Goal: Task Accomplishment & Management: Manage account settings

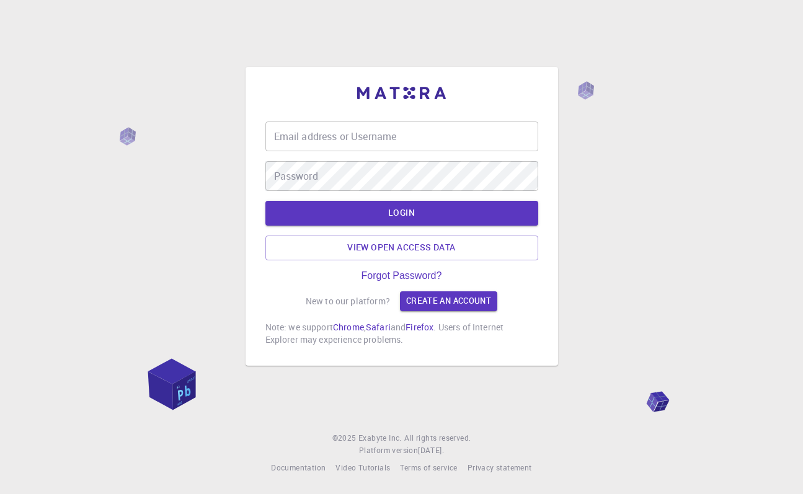
click at [360, 136] on input "Email address or Username" at bounding box center [401, 137] width 273 height 30
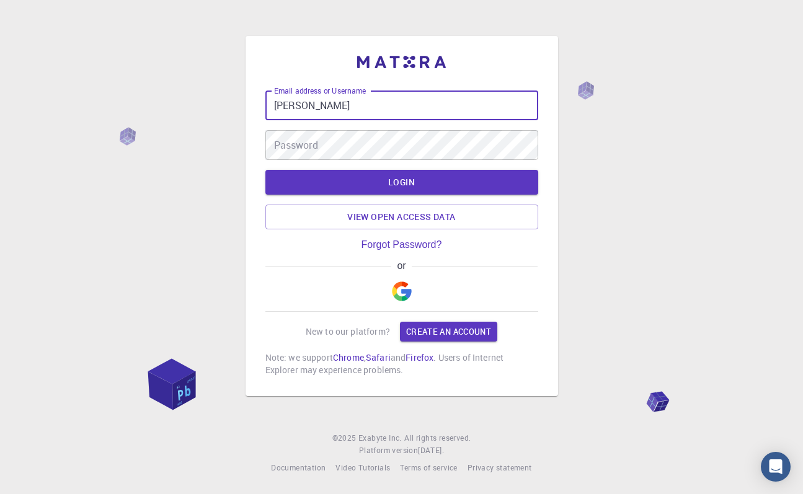
type input "[PERSON_NAME]"
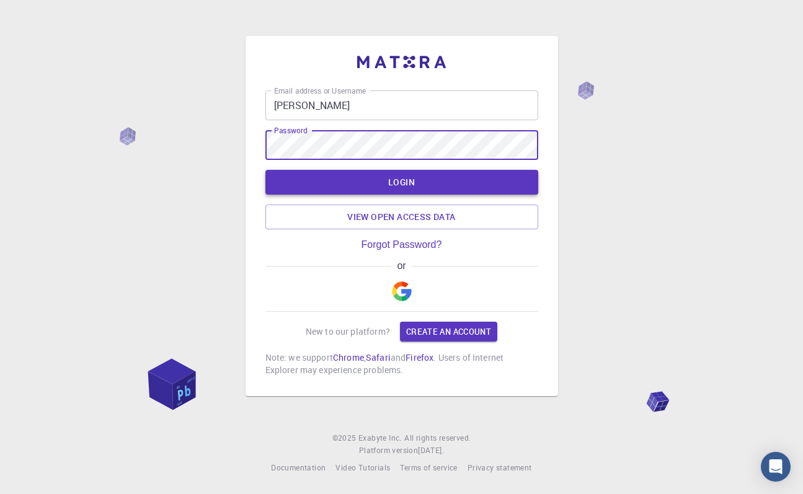
click at [434, 183] on button "LOGIN" at bounding box center [401, 182] width 273 height 25
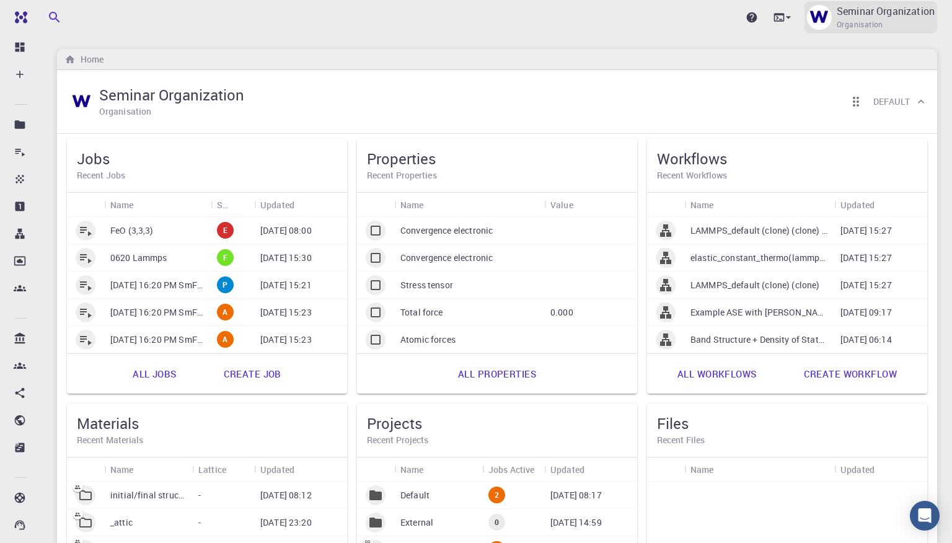
click at [802, 25] on span "Organisation" at bounding box center [860, 25] width 47 height 12
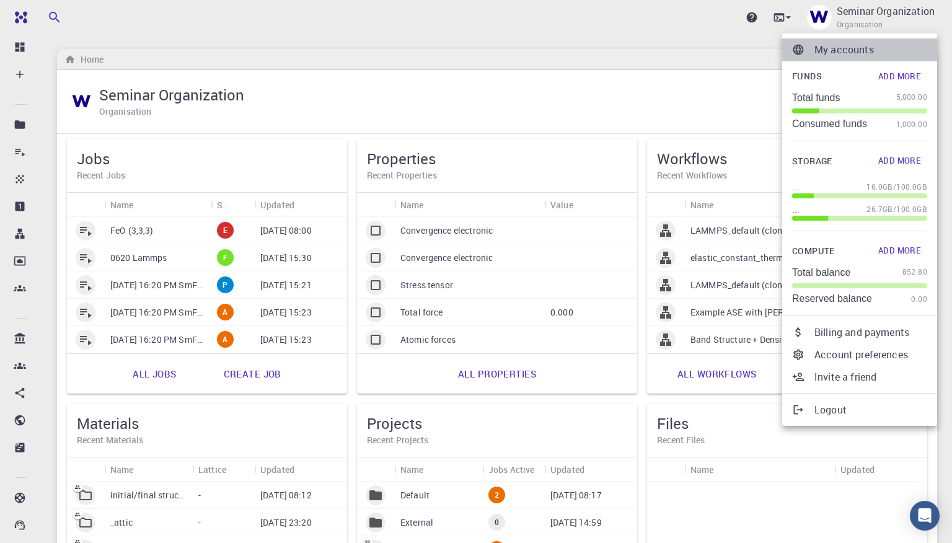
click at [802, 53] on p "My accounts" at bounding box center [871, 49] width 113 height 15
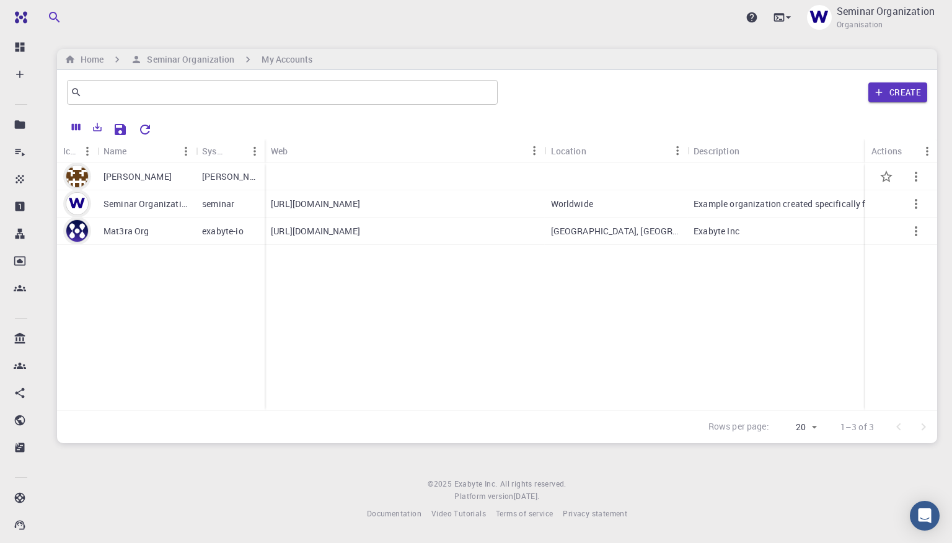
click at [161, 180] on div "[PERSON_NAME]" at bounding box center [146, 176] width 99 height 27
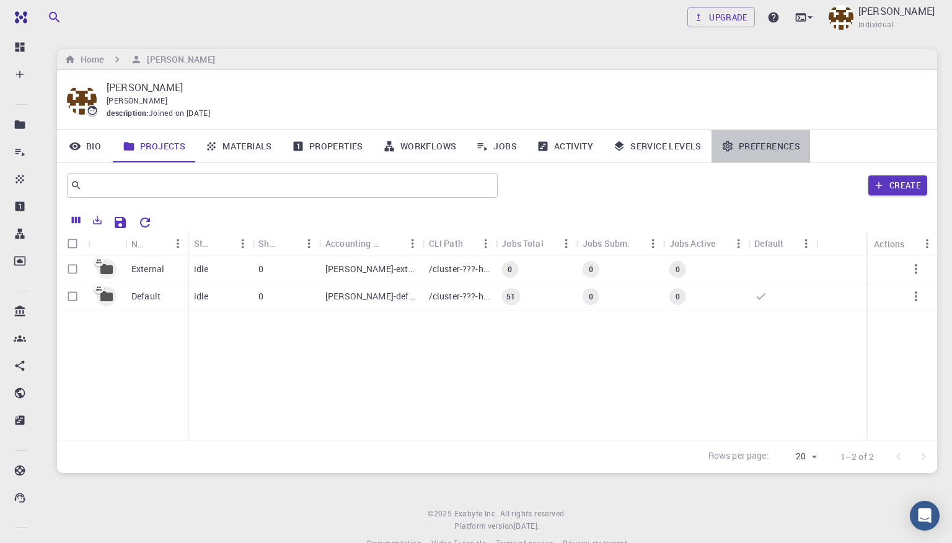
click at [755, 148] on link "Preferences" at bounding box center [761, 146] width 99 height 32
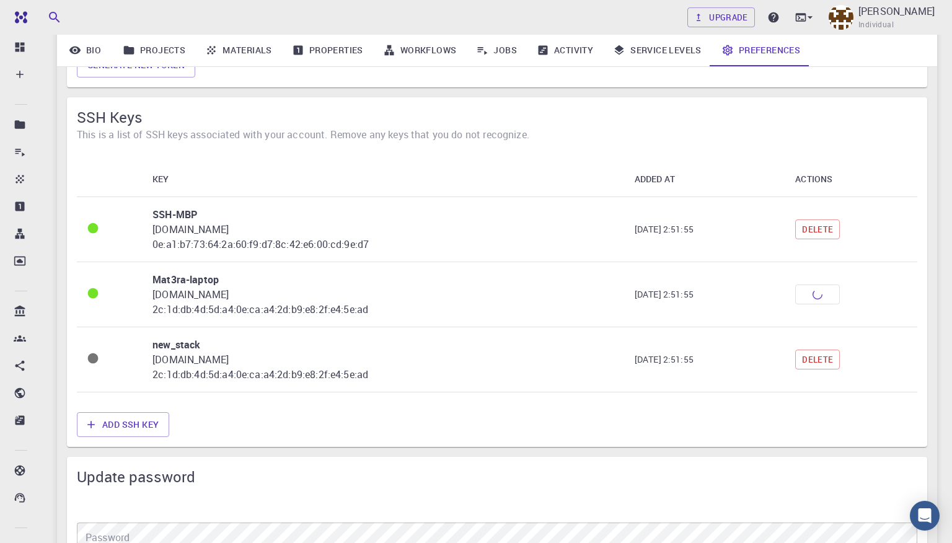
scroll to position [1210, 0]
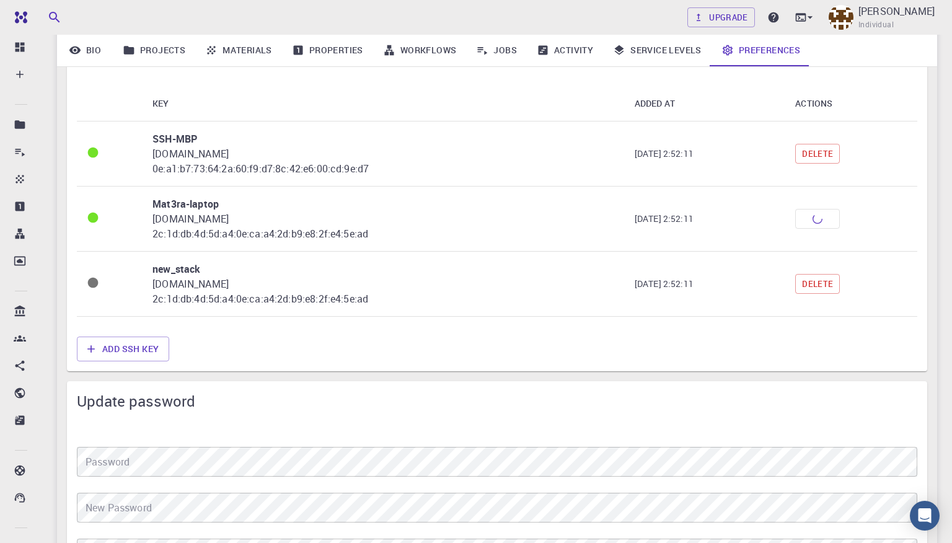
click at [776, 322] on div "KEY ADDED AT ACTIONS SSH-MBP login-production-20160630.exabyte.io 0e:a1:b7:73:6…" at bounding box center [497, 201] width 861 height 251
click at [802, 286] on button "Delete" at bounding box center [818, 284] width 45 height 20
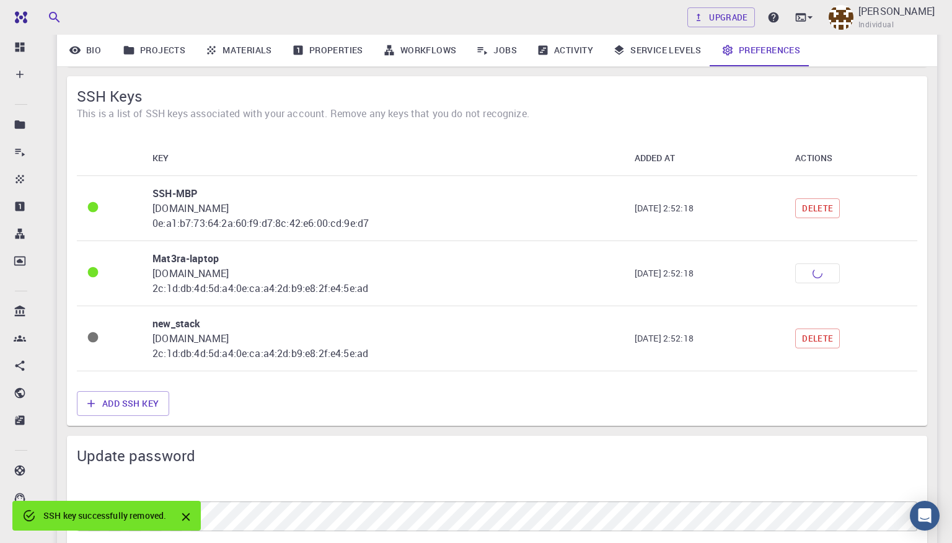
scroll to position [1143, 0]
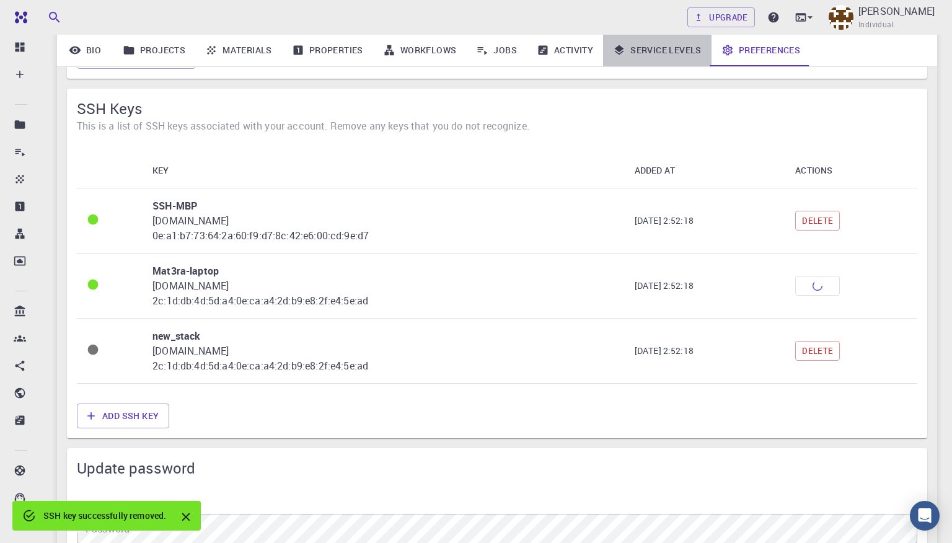
click at [656, 56] on link "Service Levels" at bounding box center [657, 50] width 109 height 32
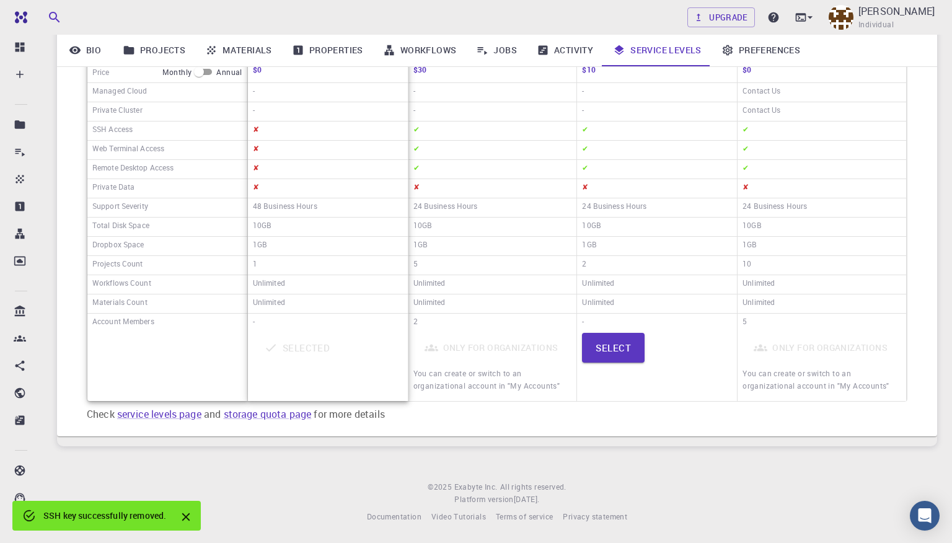
scroll to position [192, 0]
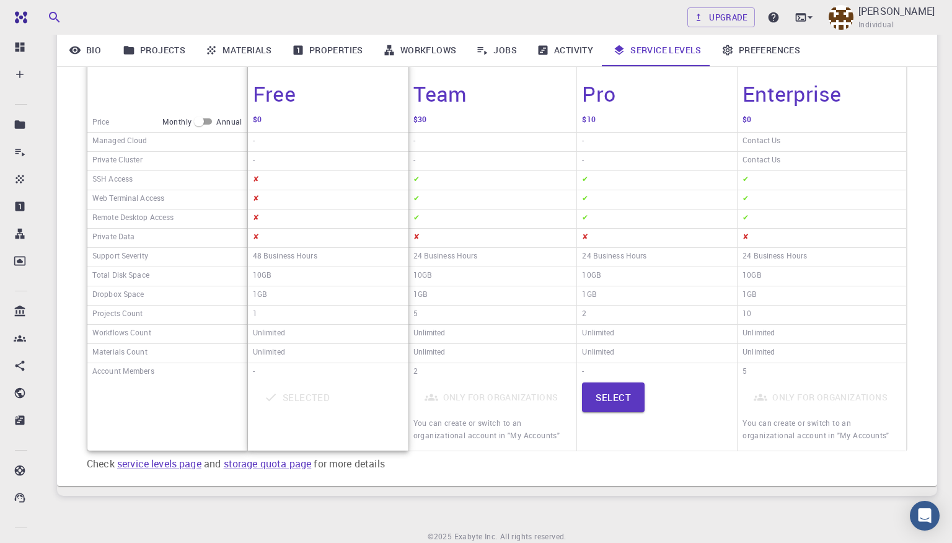
click at [762, 56] on link "Preferences" at bounding box center [761, 50] width 99 height 32
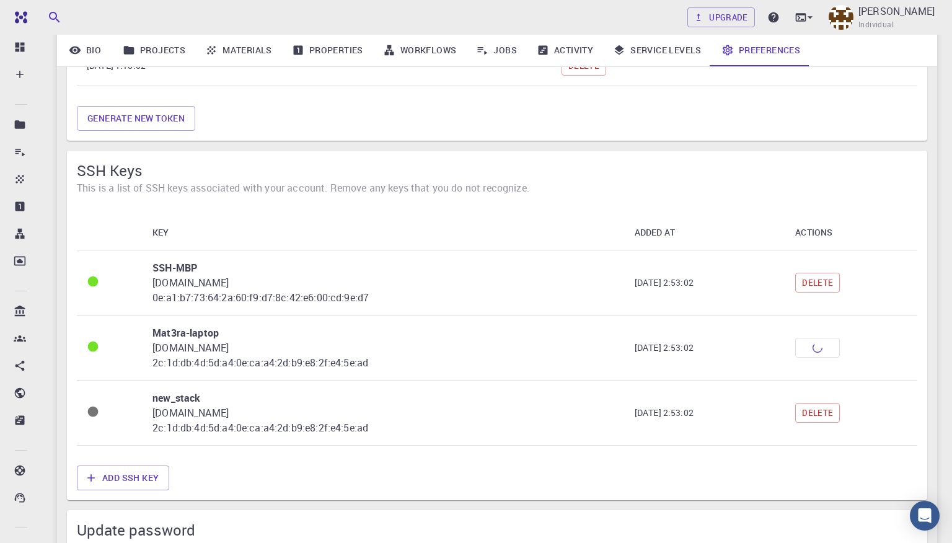
scroll to position [1062, 0]
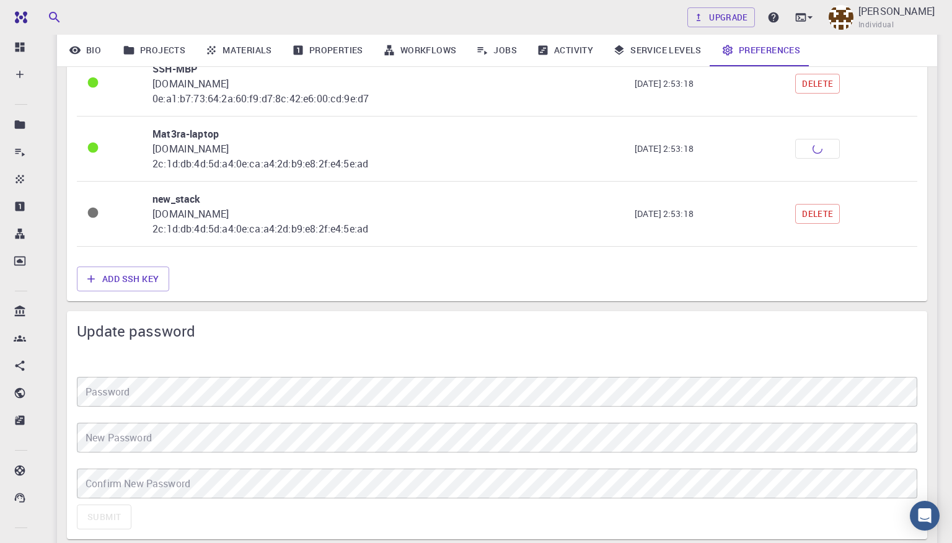
scroll to position [1283, 0]
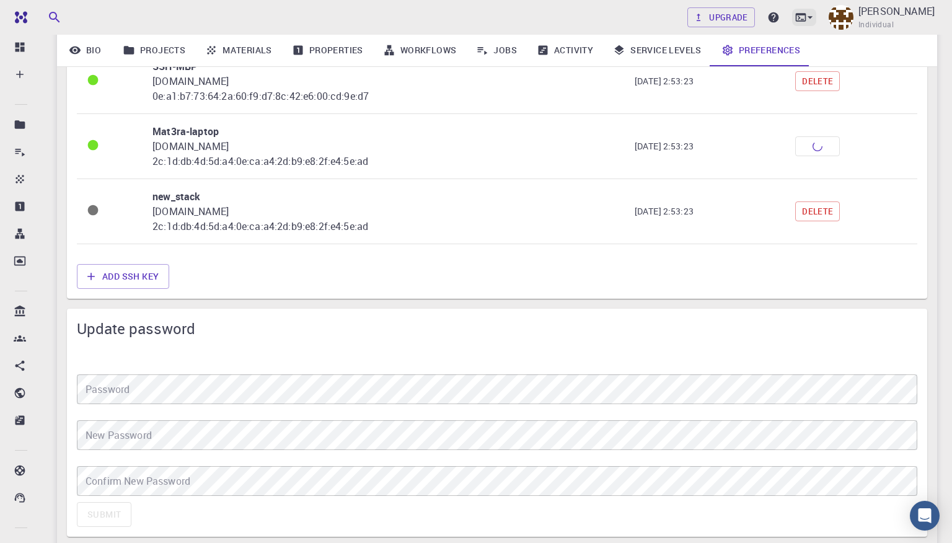
click at [807, 22] on icon at bounding box center [801, 17] width 12 height 12
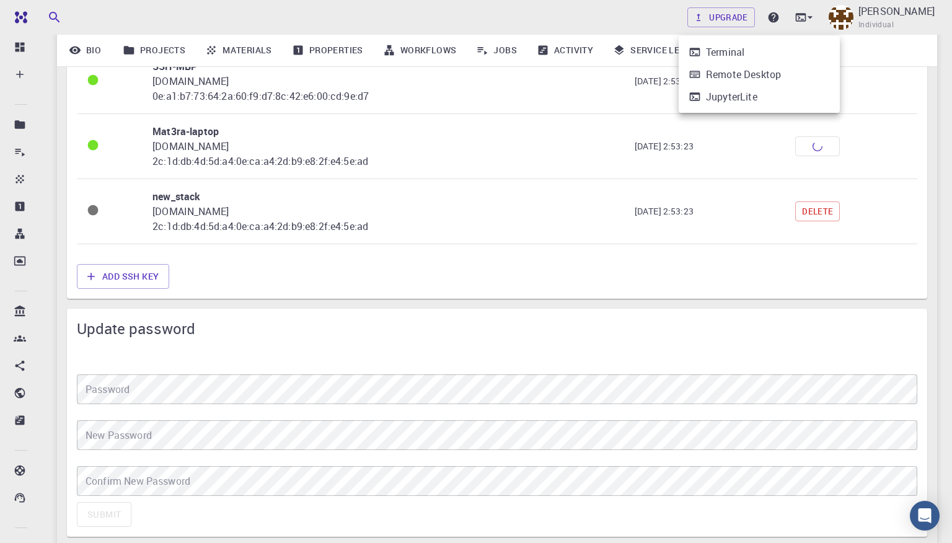
click at [758, 53] on li "Terminal" at bounding box center [759, 52] width 161 height 22
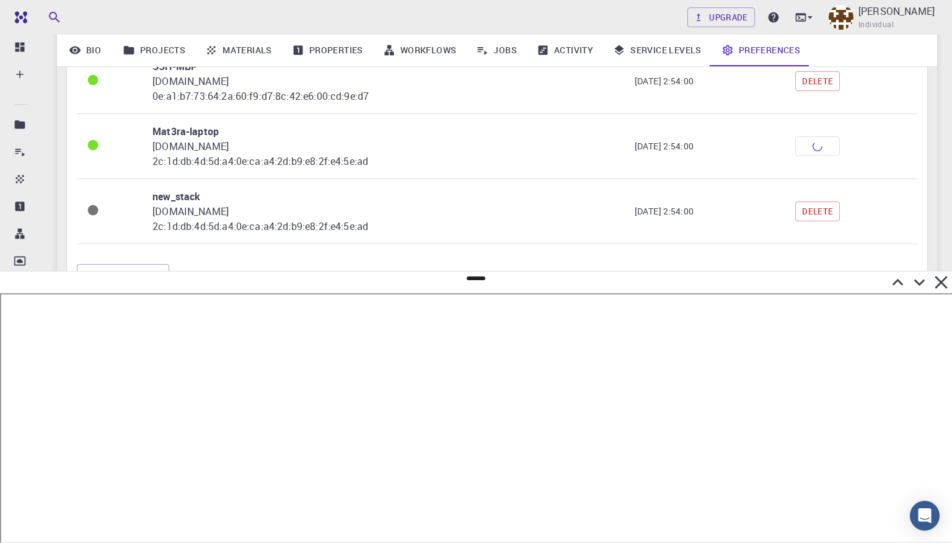
click at [942, 282] on icon at bounding box center [941, 282] width 12 height 12
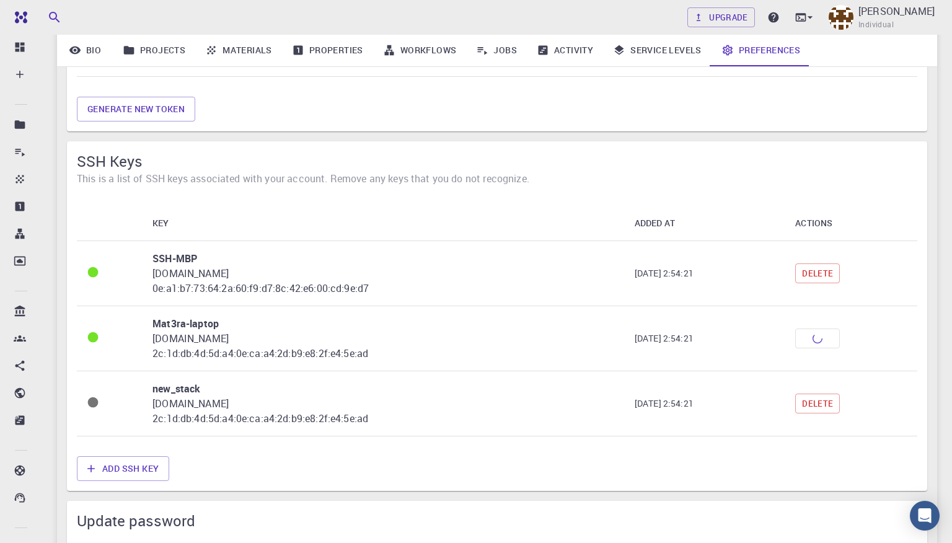
scroll to position [1095, 0]
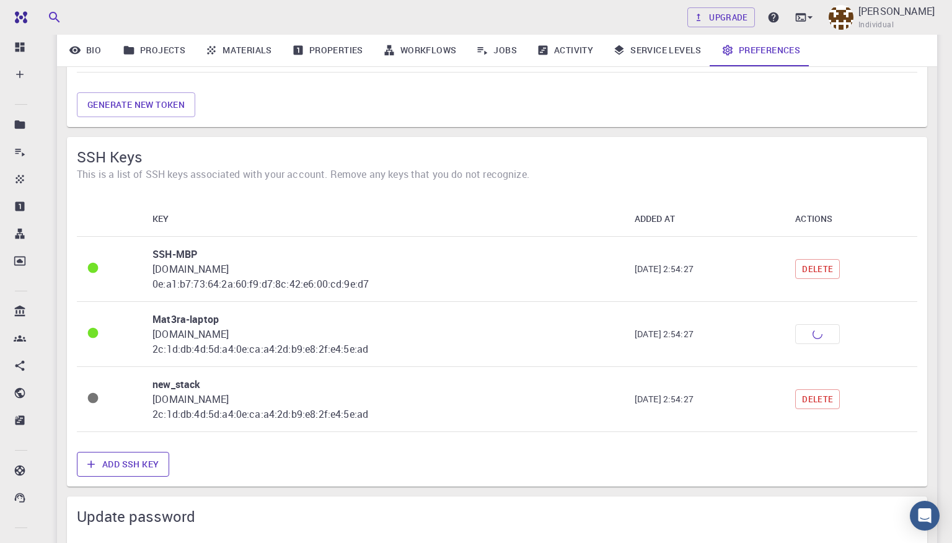
click at [144, 468] on button "Add SSH Key" at bounding box center [123, 464] width 92 height 25
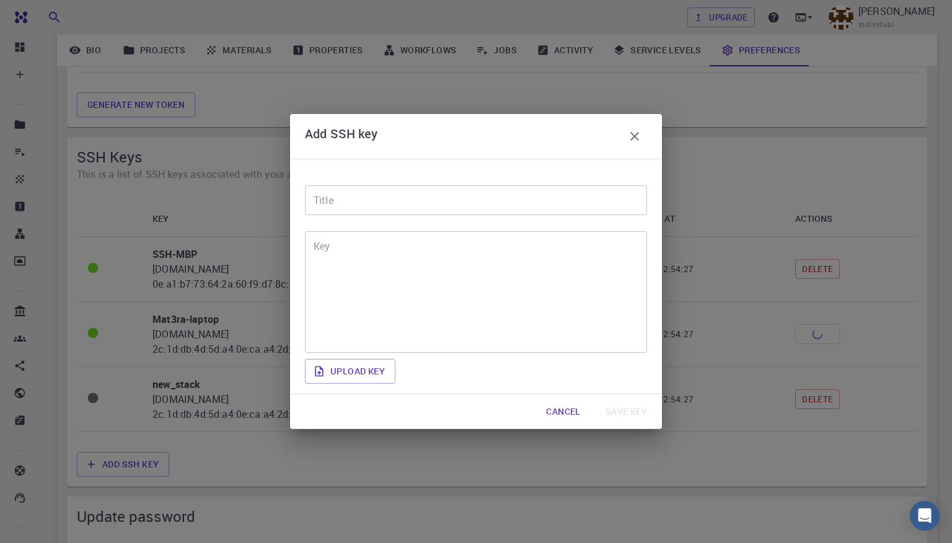
click at [394, 198] on input "Title" at bounding box center [476, 200] width 342 height 30
type input "t"
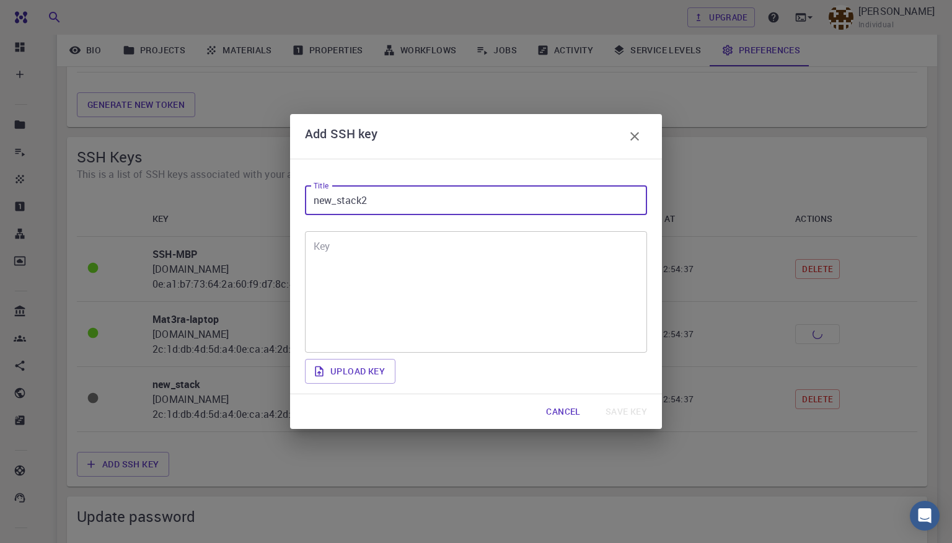
type input "new_stack2"
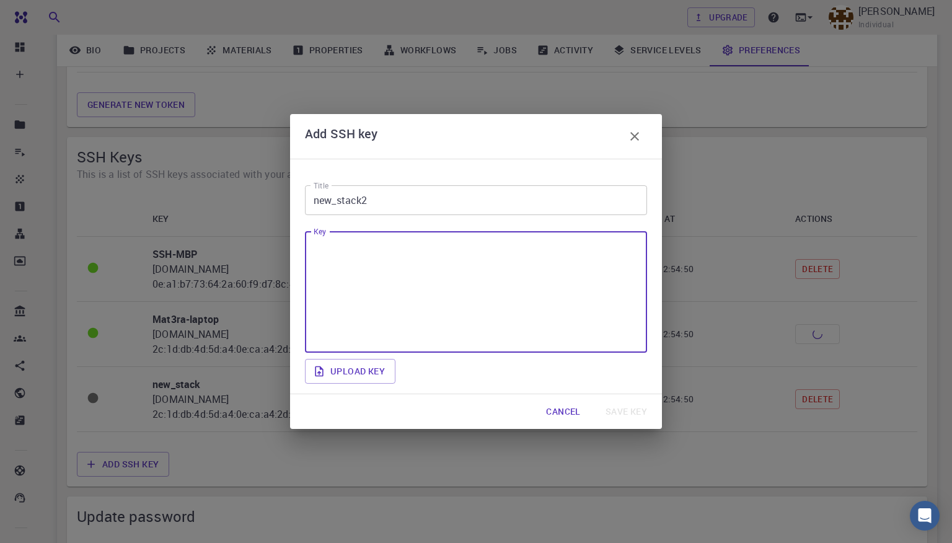
click at [433, 257] on textarea "Key" at bounding box center [476, 292] width 325 height 101
paste textarea "ssh-rsa AAAAB3NzaC1yc2EAAAADAQABAAACAQDvbbVQ398LTgsO9qcYNWPyShy7PED07ezThfHBzlE…"
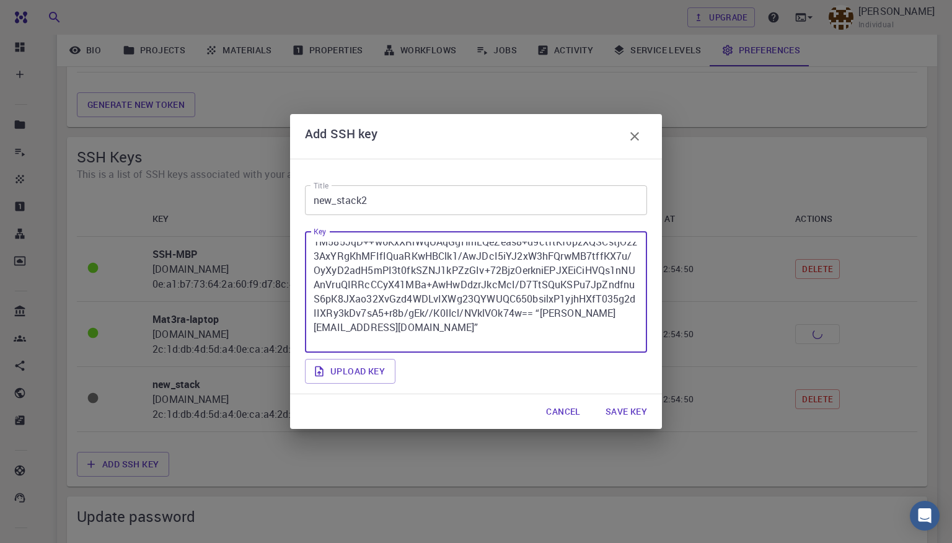
scroll to position [143, 0]
type textarea "ssh-rsa AAAAB3NzaC1yc2EAAAADAQABAAACAQDvbbVQ398LTgsO9qcYNWPyShy7PED07ezThfHBzlE…"
click at [623, 410] on button "Save key" at bounding box center [626, 411] width 61 height 25
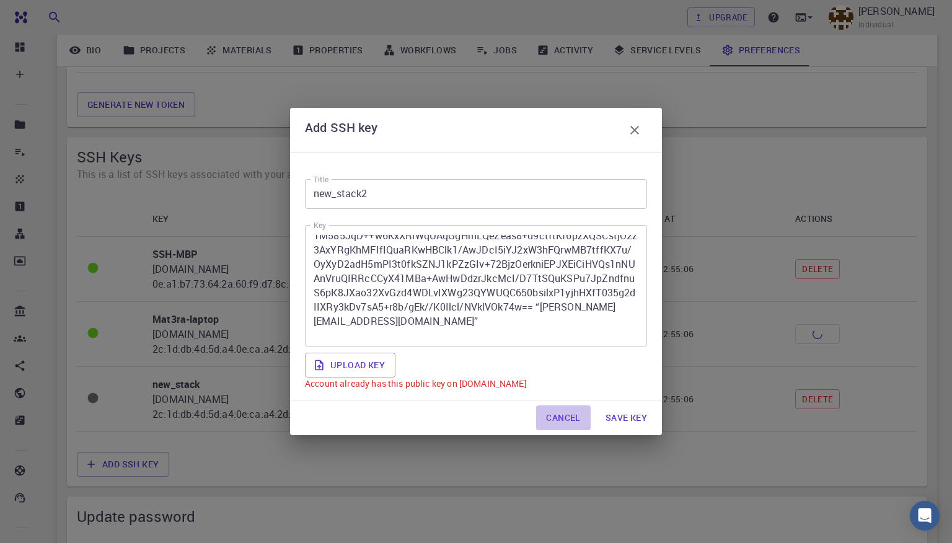
click at [574, 420] on button "Cancel" at bounding box center [563, 418] width 54 height 25
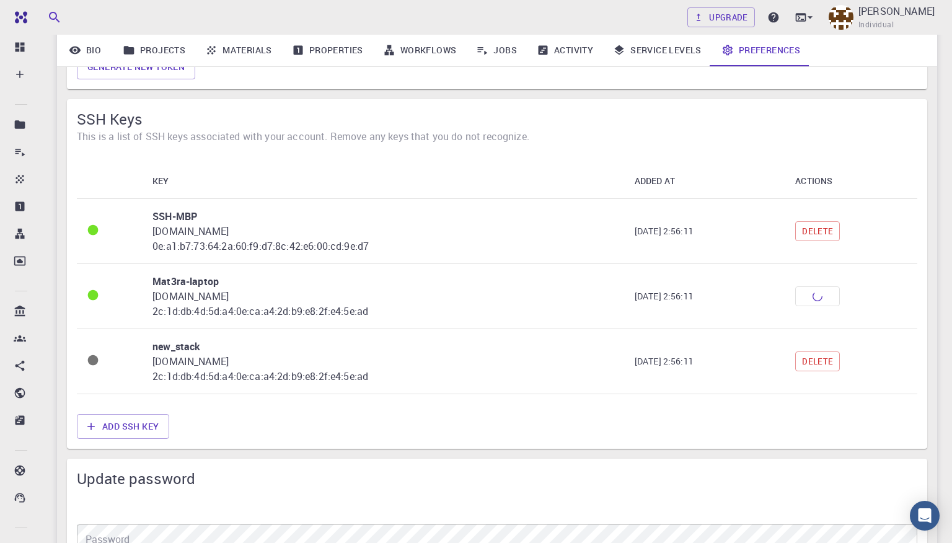
scroll to position [1139, 0]
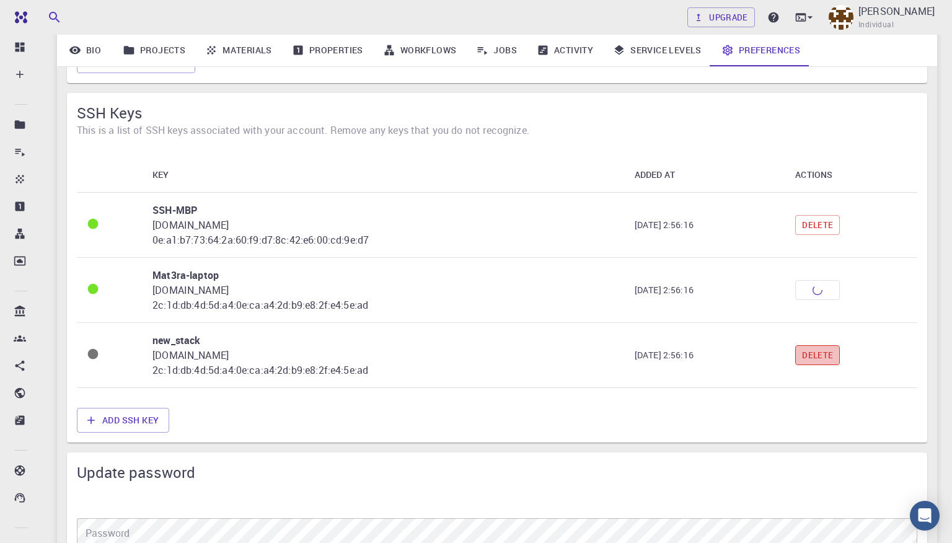
click at [828, 360] on button "Delete" at bounding box center [818, 355] width 45 height 20
click at [828, 292] on td "Delete" at bounding box center [852, 290] width 132 height 65
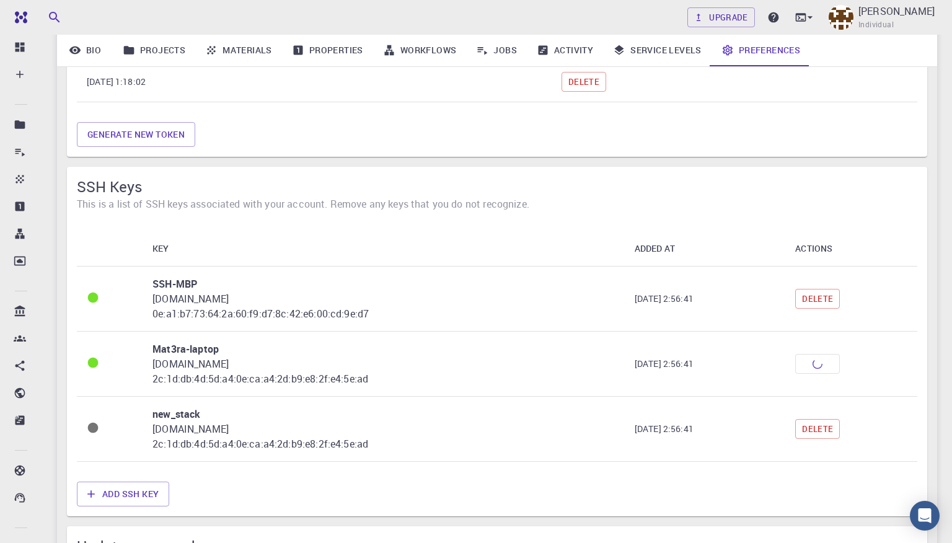
scroll to position [1134, 0]
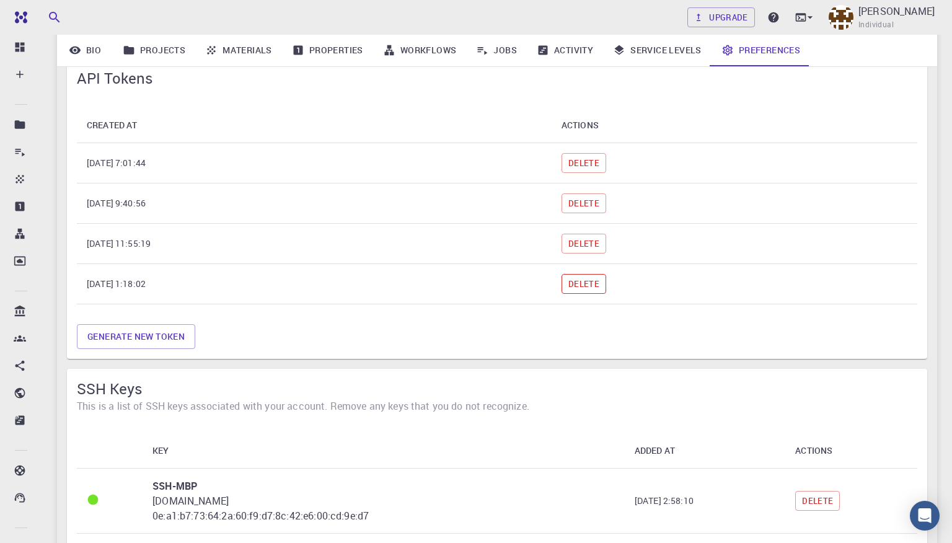
scroll to position [863, 0]
click at [606, 164] on button "Delete" at bounding box center [584, 164] width 45 height 20
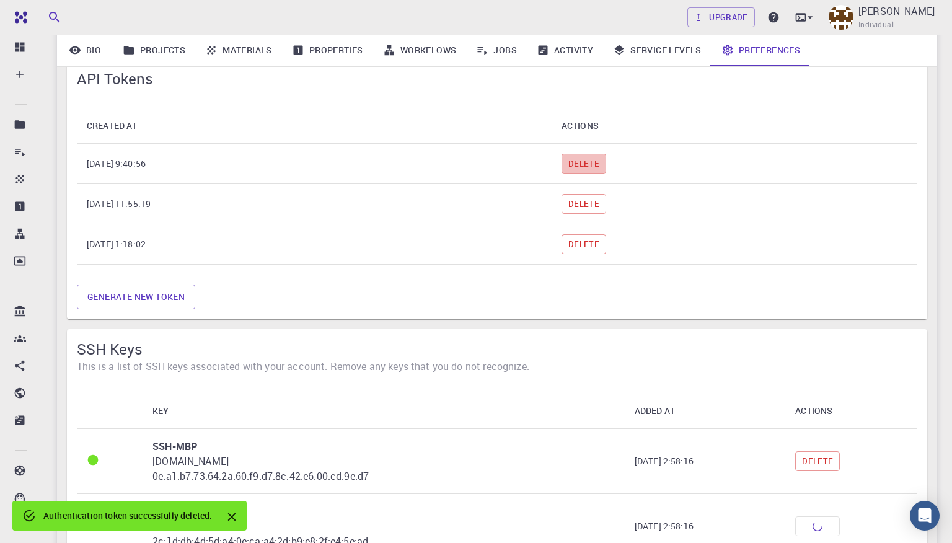
click at [606, 164] on button "Delete" at bounding box center [584, 164] width 45 height 20
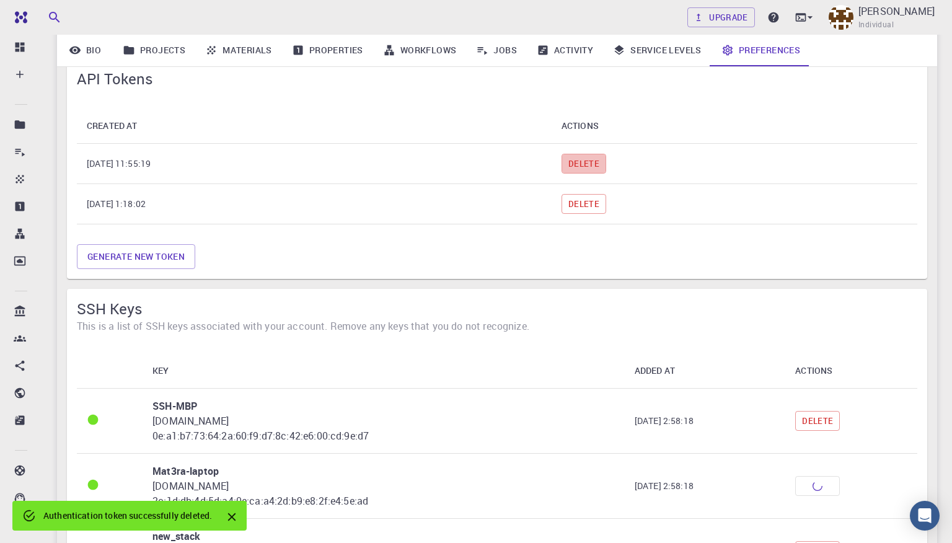
click at [606, 164] on button "Delete" at bounding box center [584, 164] width 45 height 20
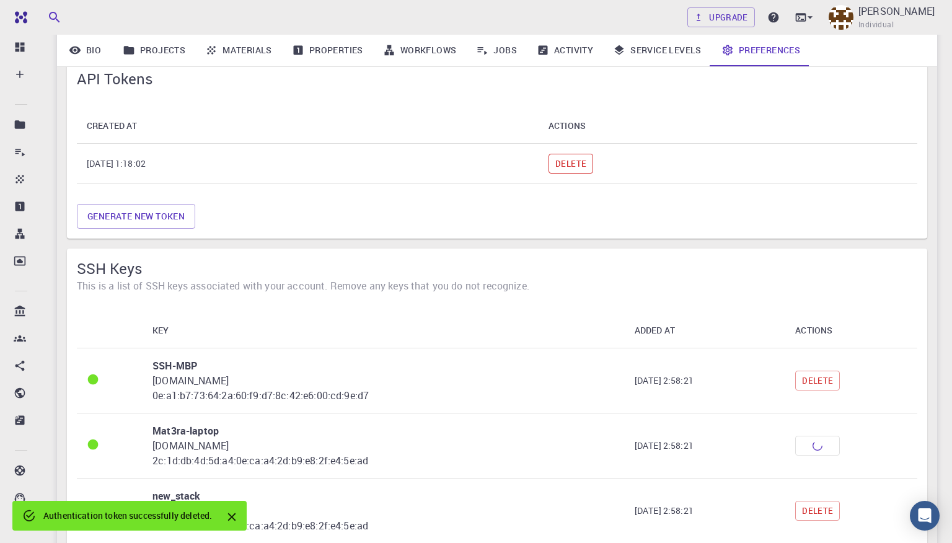
click at [593, 166] on button "Delete" at bounding box center [571, 164] width 45 height 20
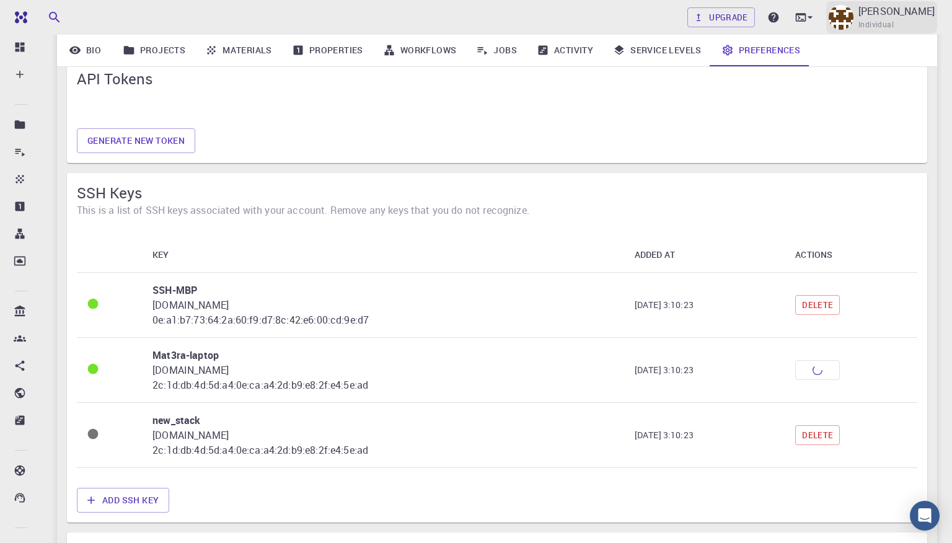
click at [894, 20] on span "Individual" at bounding box center [876, 25] width 35 height 12
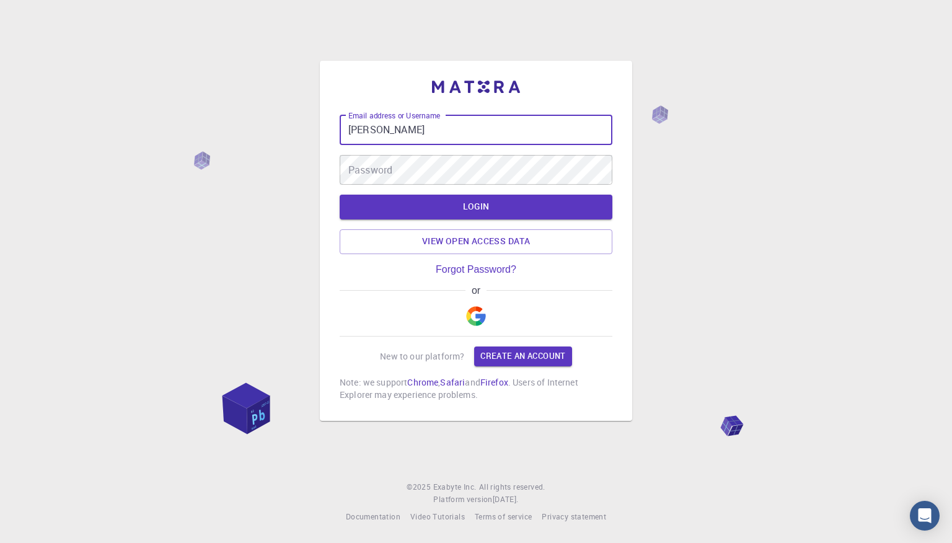
type input "[PERSON_NAME]"
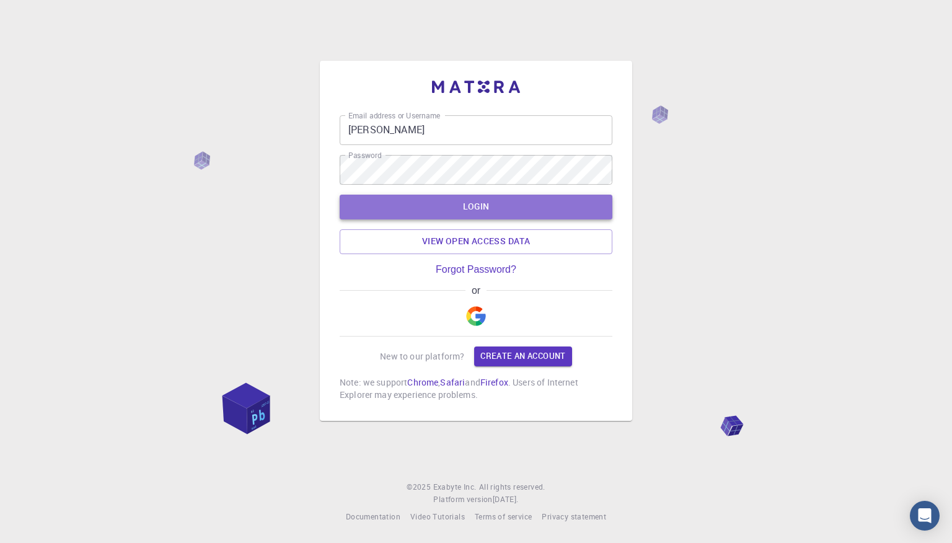
click at [439, 208] on button "LOGIN" at bounding box center [476, 207] width 273 height 25
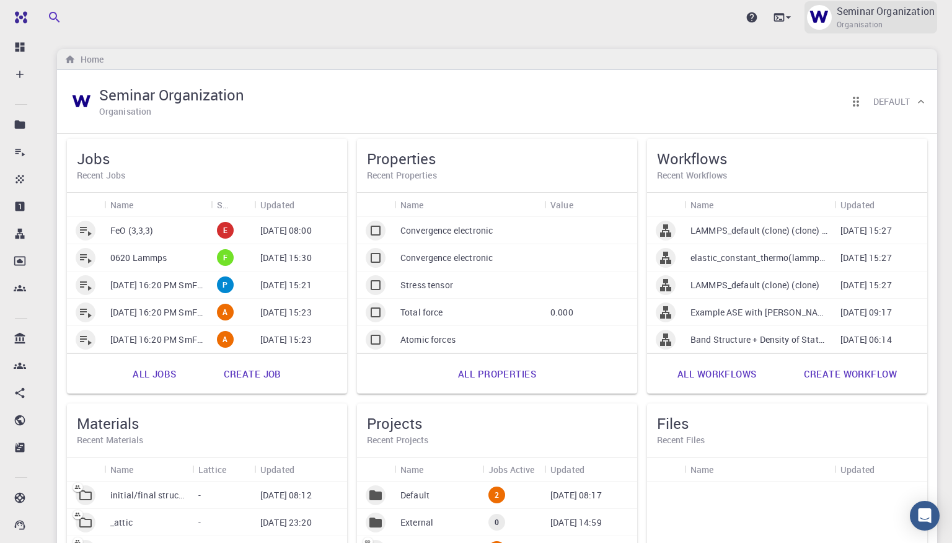
click at [882, 18] on p "Seminar Organization" at bounding box center [886, 11] width 98 height 15
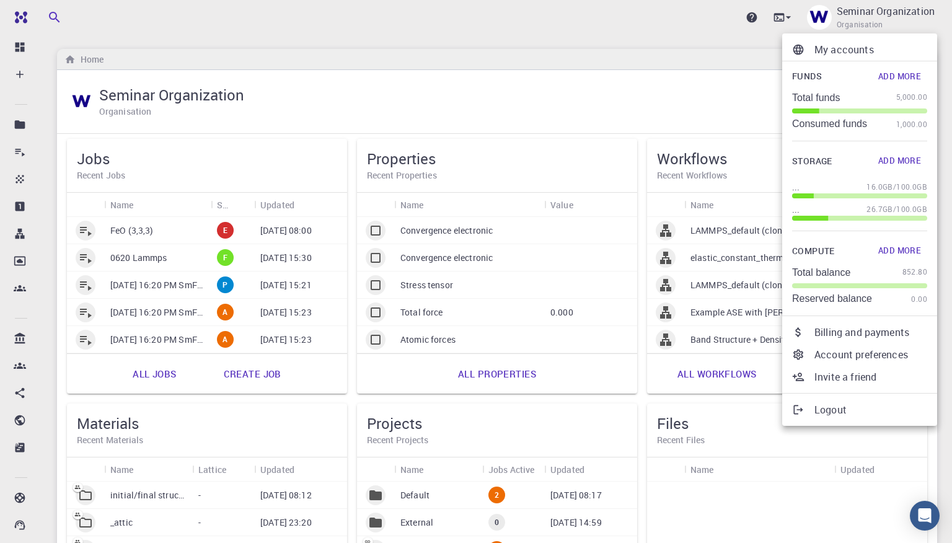
click at [863, 47] on p "My accounts" at bounding box center [871, 49] width 113 height 15
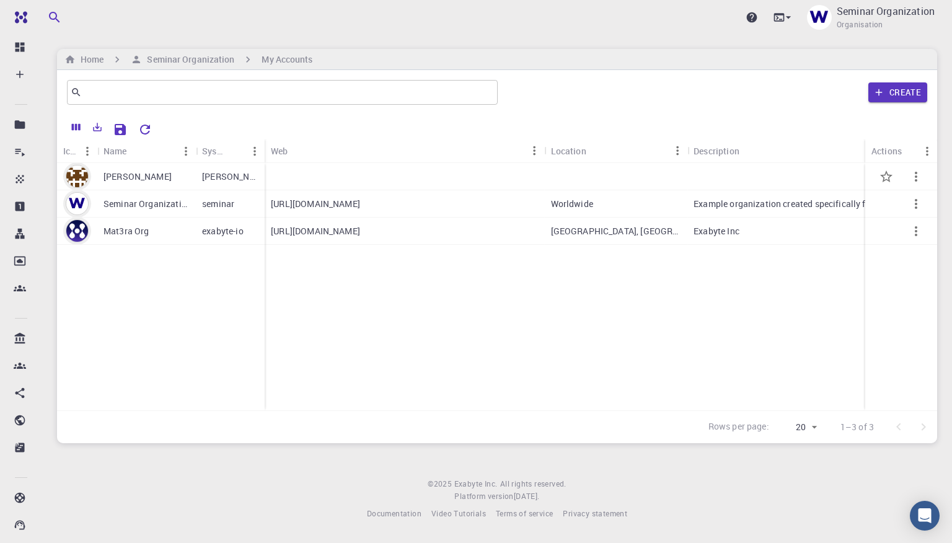
click at [143, 178] on p "[PERSON_NAME]" at bounding box center [138, 177] width 68 height 12
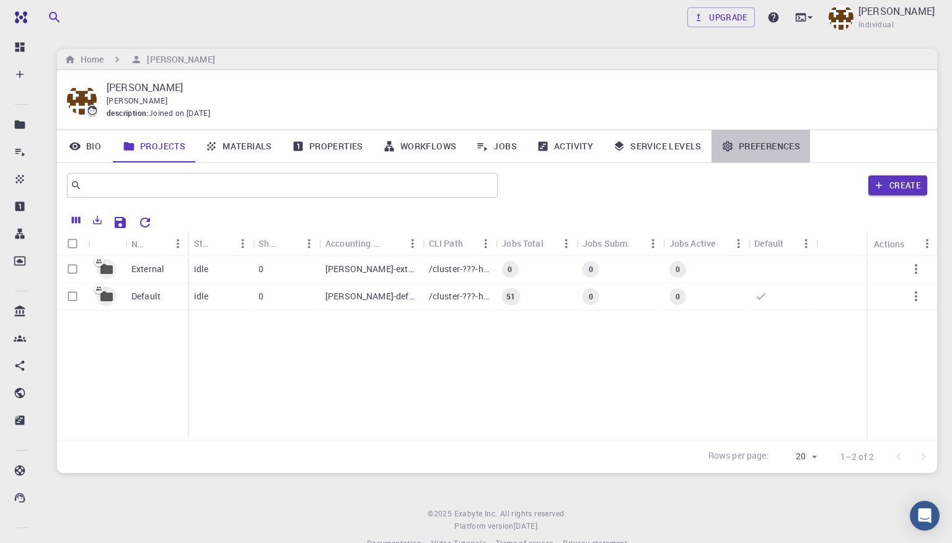
click at [747, 148] on link "Preferences" at bounding box center [761, 146] width 99 height 32
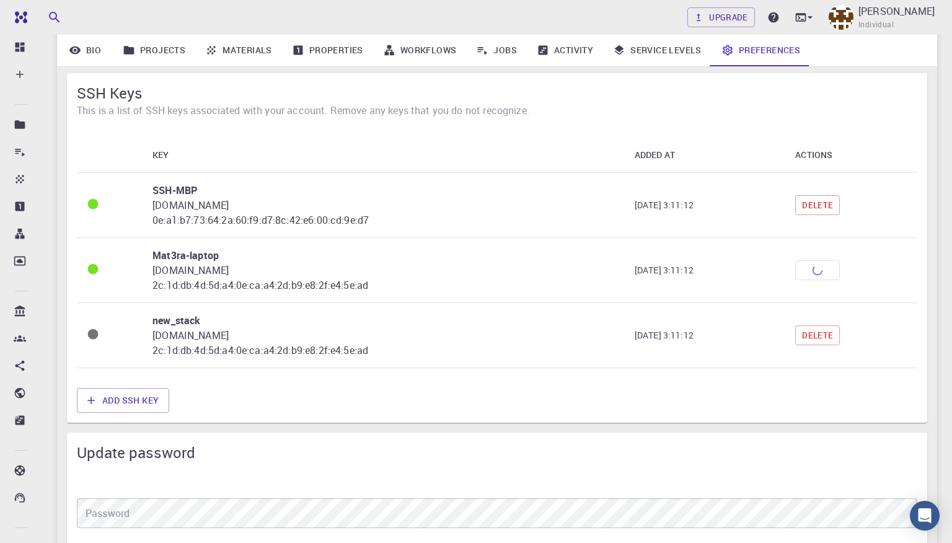
scroll to position [965, 0]
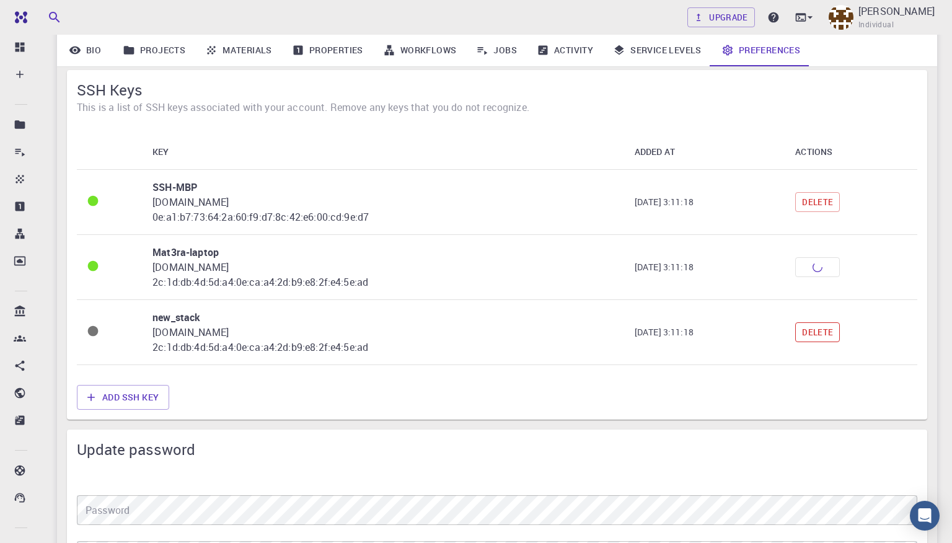
click at [823, 335] on button "Delete" at bounding box center [818, 332] width 45 height 20
click at [151, 397] on button "Add SSH Key" at bounding box center [123, 397] width 92 height 25
paste textarea "ssh-rsa AAAAB3NzaC1yc2EAAAADAQABAAACAQCtNPHb8RLscPs3p1zTP/Rd9HsatF95ap7s/uB/zTI…"
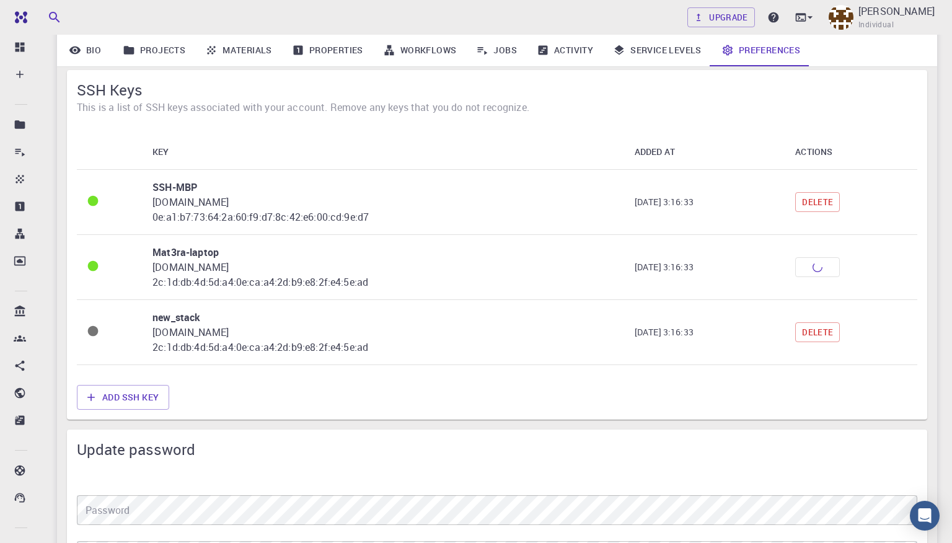
type textarea "ssh-rsa AAAAB3NzaC1yc2EAAAADAQABAAACAQCtNPHb8RLscPs3p1zTP/Rd9HsatF95ap7s/uB/zTI…"
type input "new_stack2"
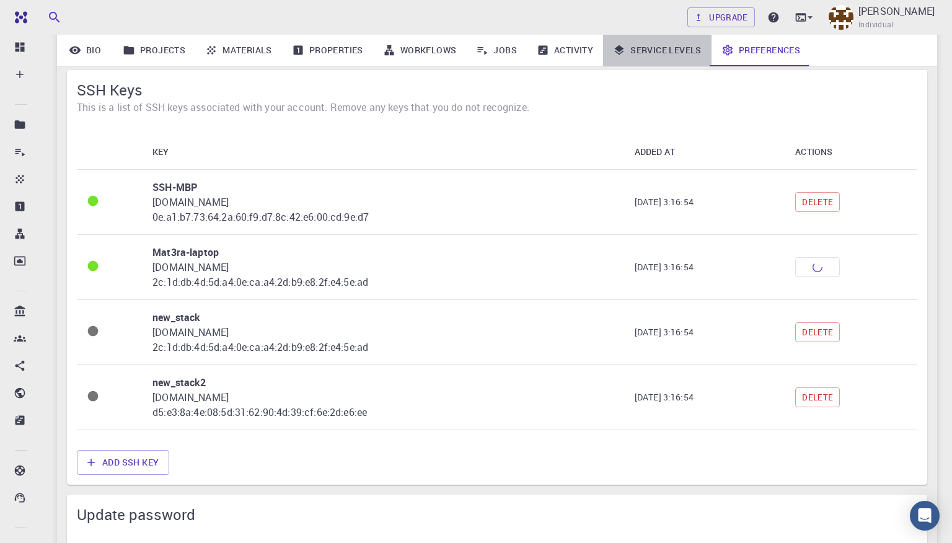
click at [661, 56] on link "Service Levels" at bounding box center [657, 50] width 109 height 32
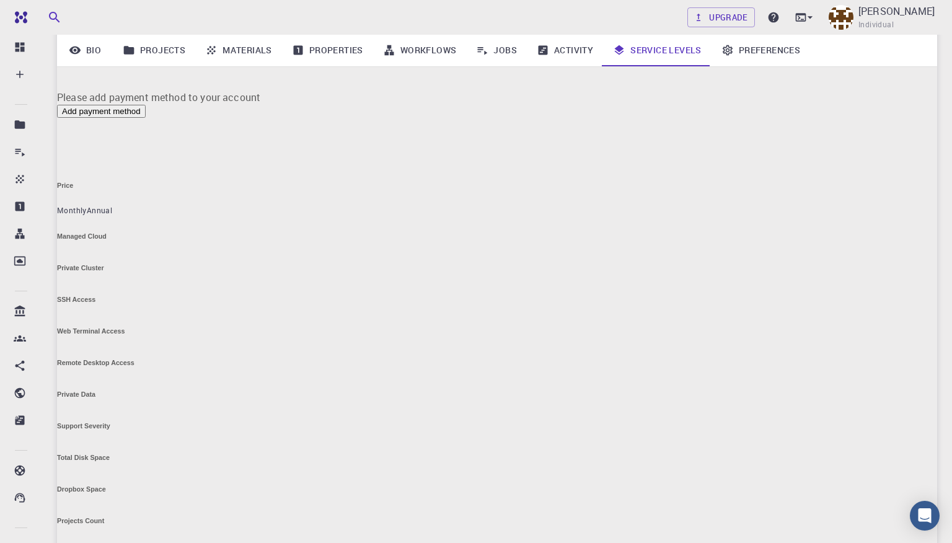
scroll to position [192, 0]
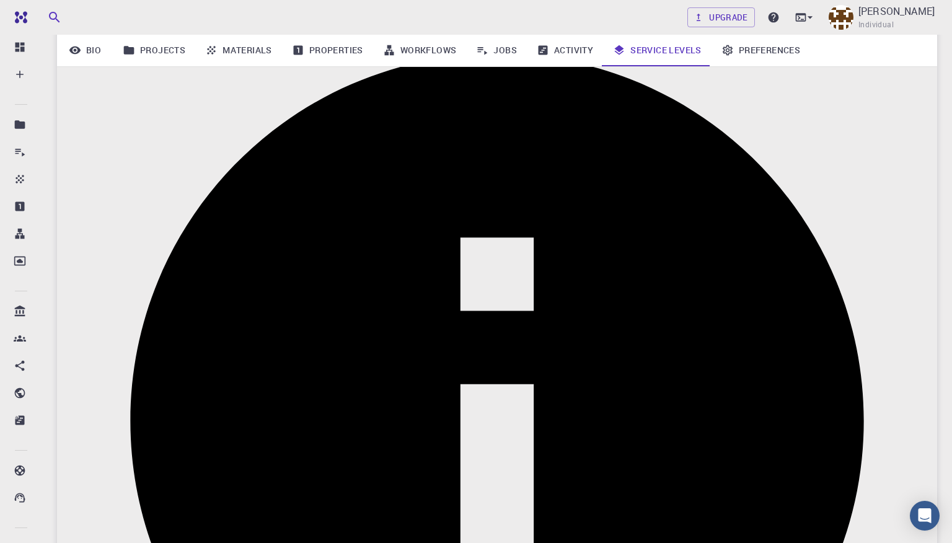
click at [749, 51] on link "Preferences" at bounding box center [761, 50] width 99 height 32
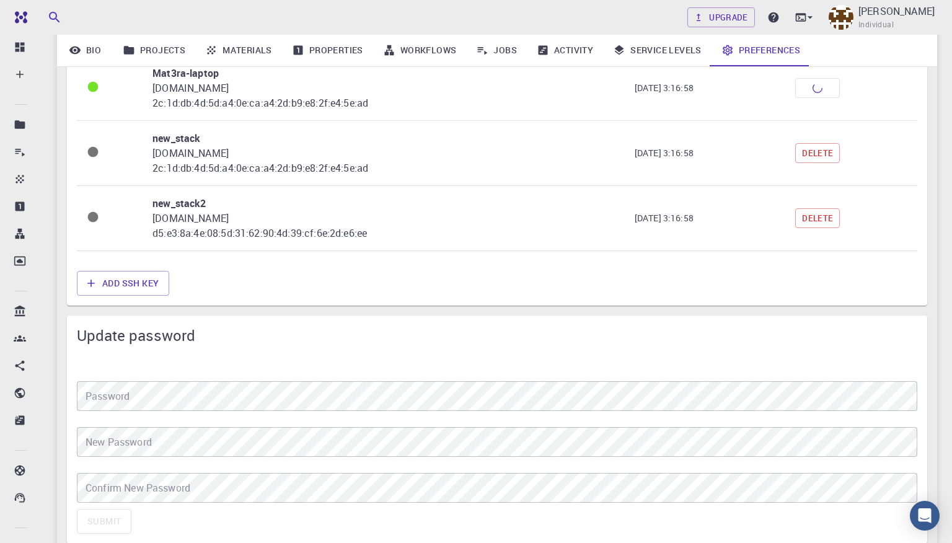
scroll to position [1044, 0]
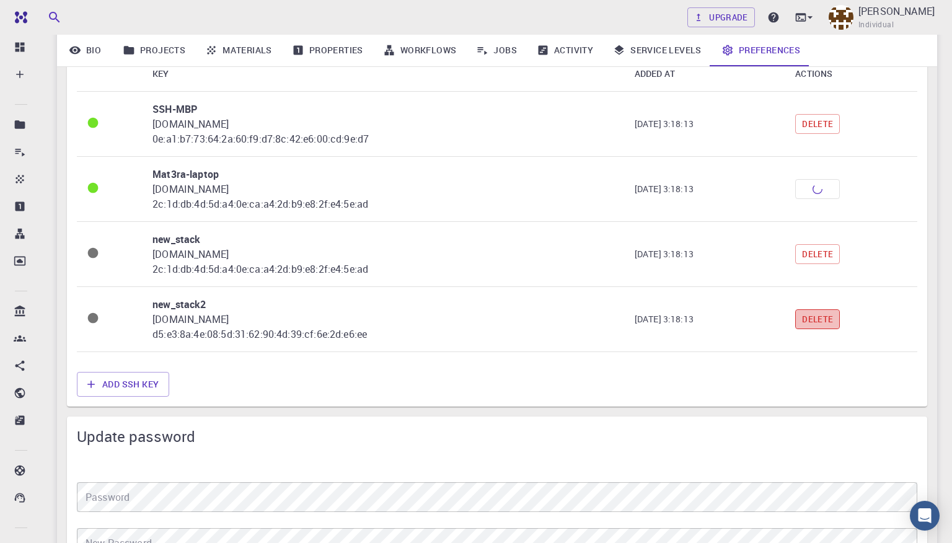
click at [821, 324] on button "Delete" at bounding box center [818, 319] width 45 height 20
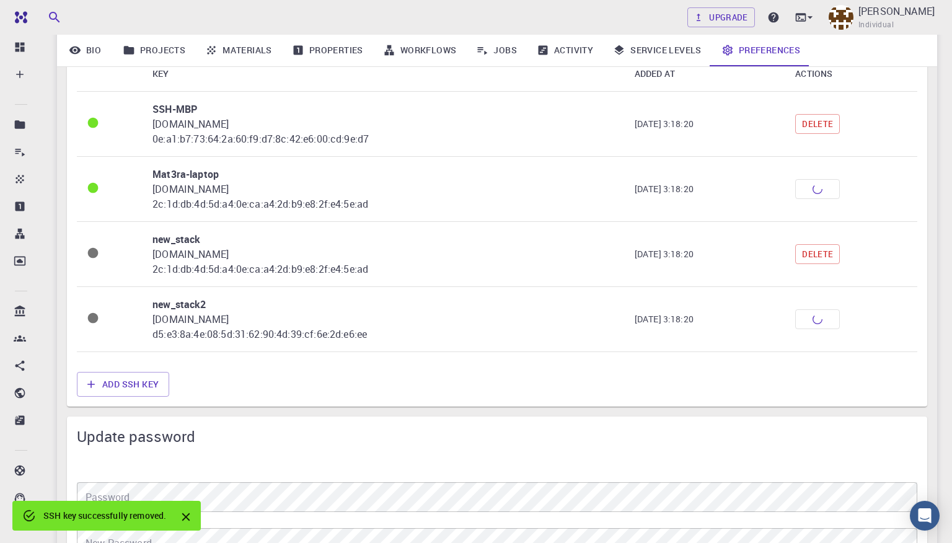
click at [748, 50] on link "Preferences" at bounding box center [761, 50] width 99 height 32
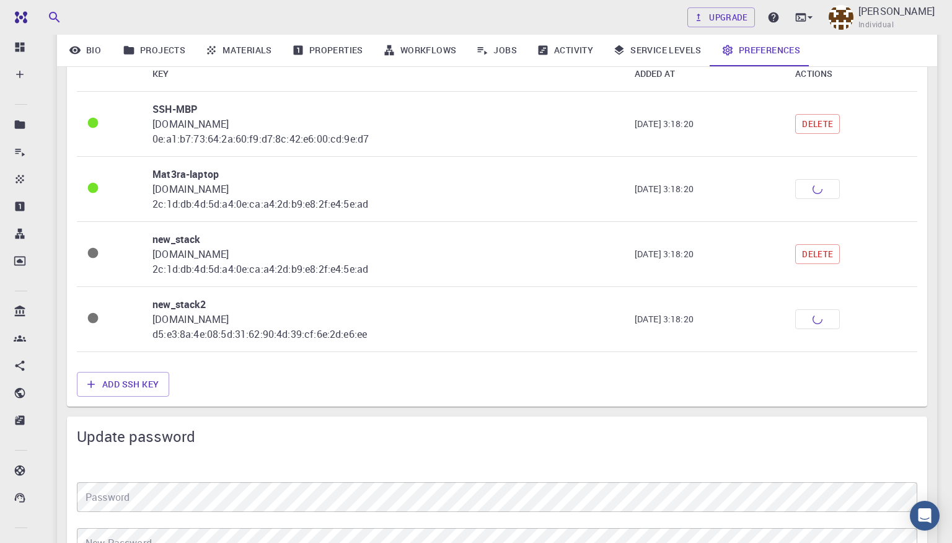
click at [564, 49] on link "Activity" at bounding box center [565, 50] width 76 height 32
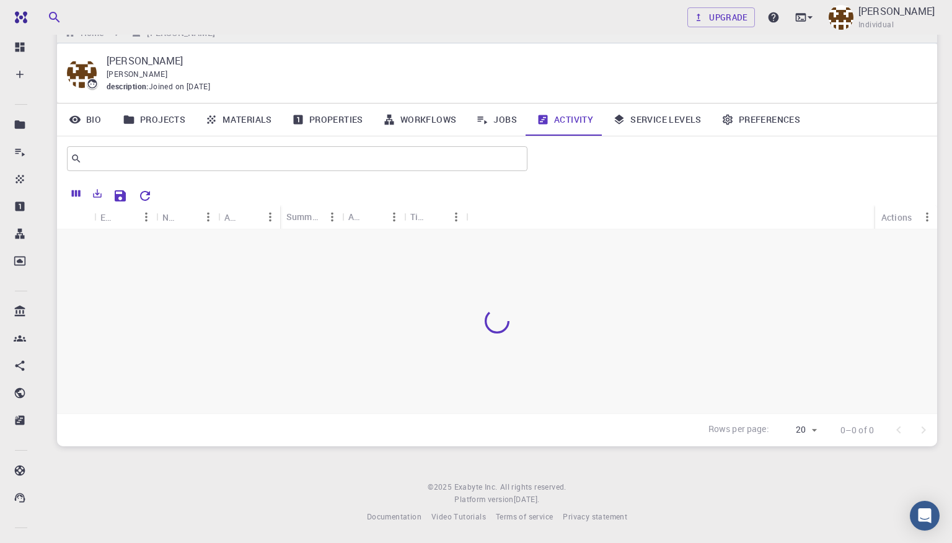
scroll to position [26, 0]
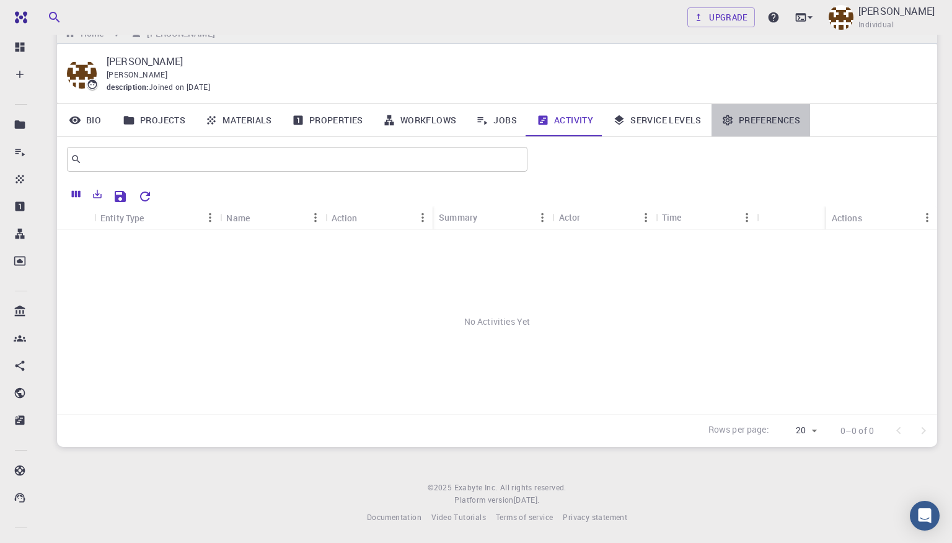
click at [765, 122] on link "Preferences" at bounding box center [761, 120] width 99 height 32
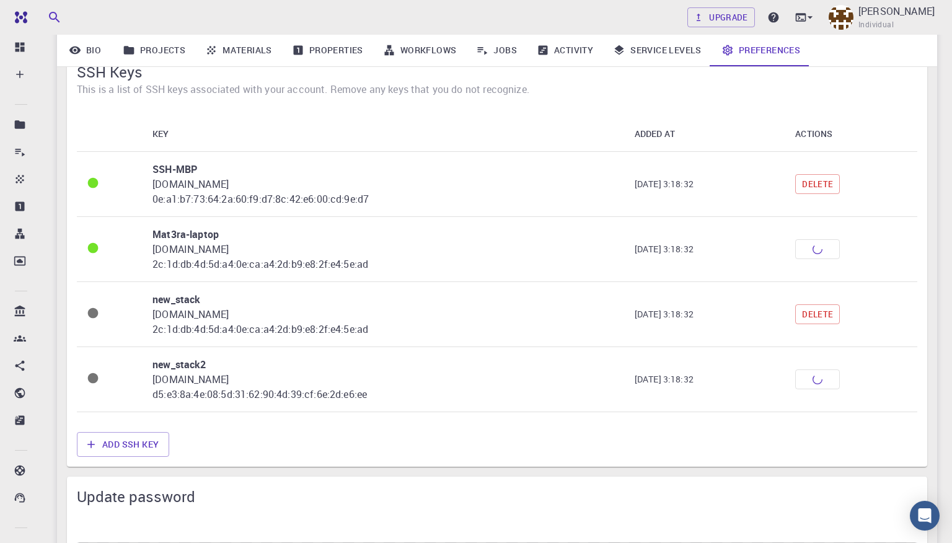
scroll to position [982, 0]
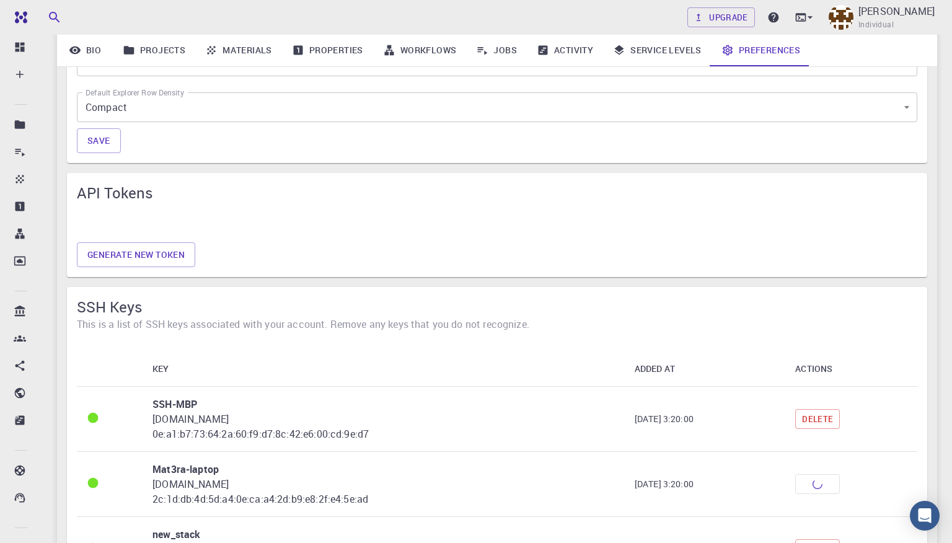
scroll to position [817, 0]
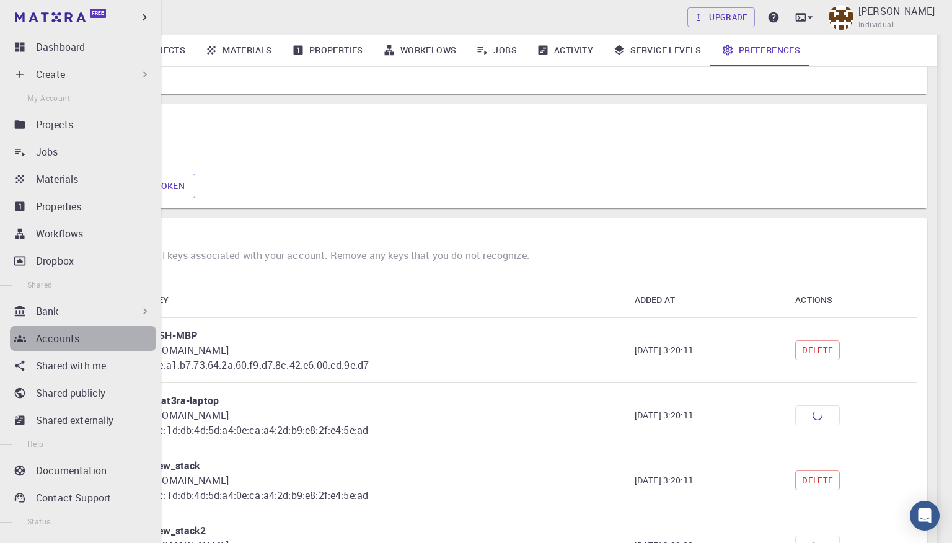
click at [41, 337] on p "Accounts" at bounding box center [57, 338] width 43 height 15
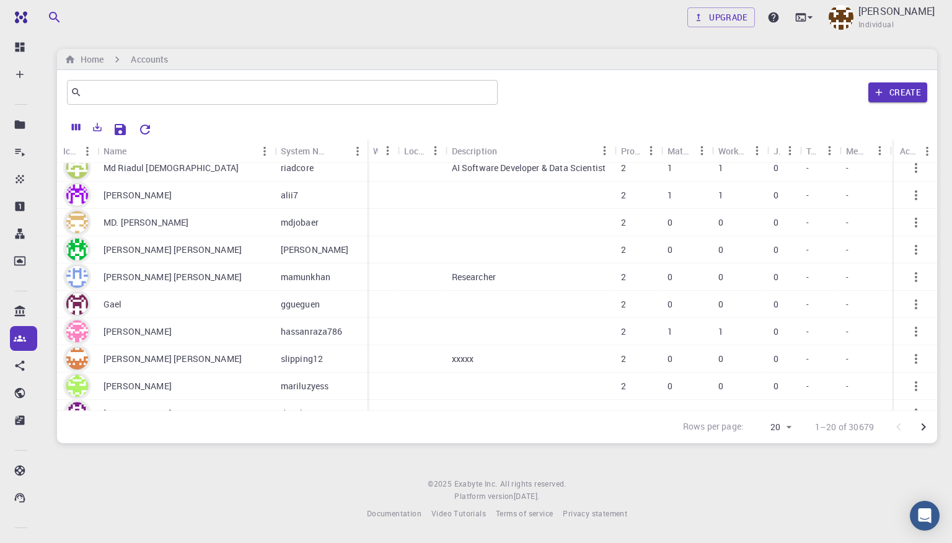
scroll to position [298, 1]
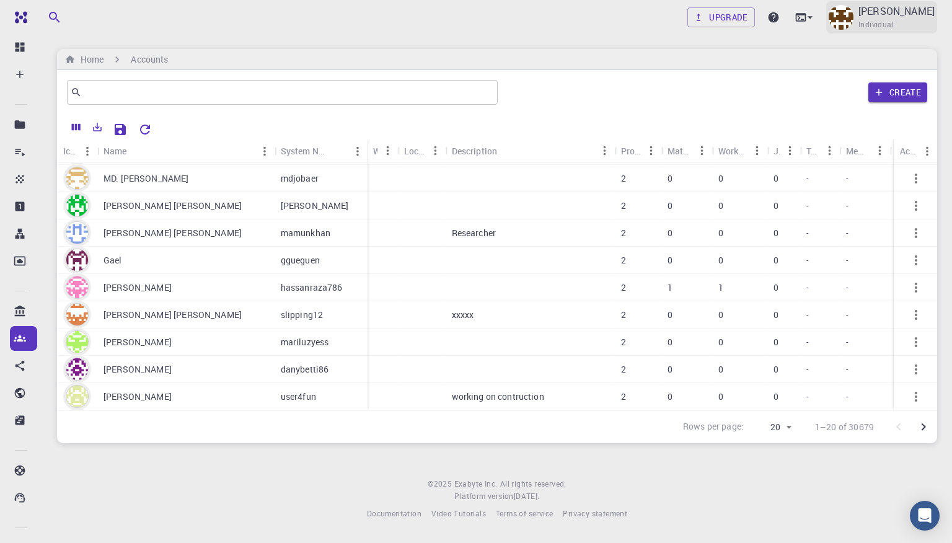
click at [894, 29] on span "Individual" at bounding box center [876, 25] width 35 height 12
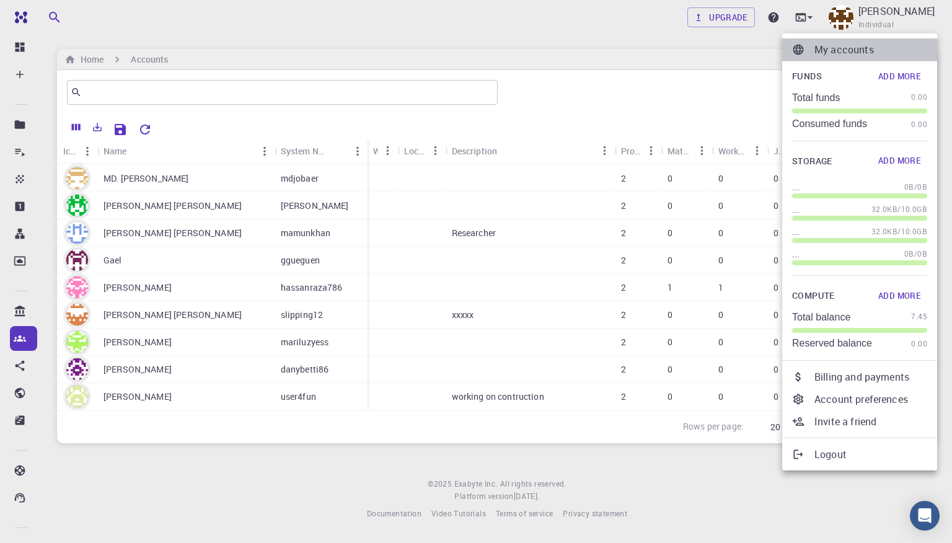
click at [841, 52] on p "My accounts" at bounding box center [871, 49] width 113 height 15
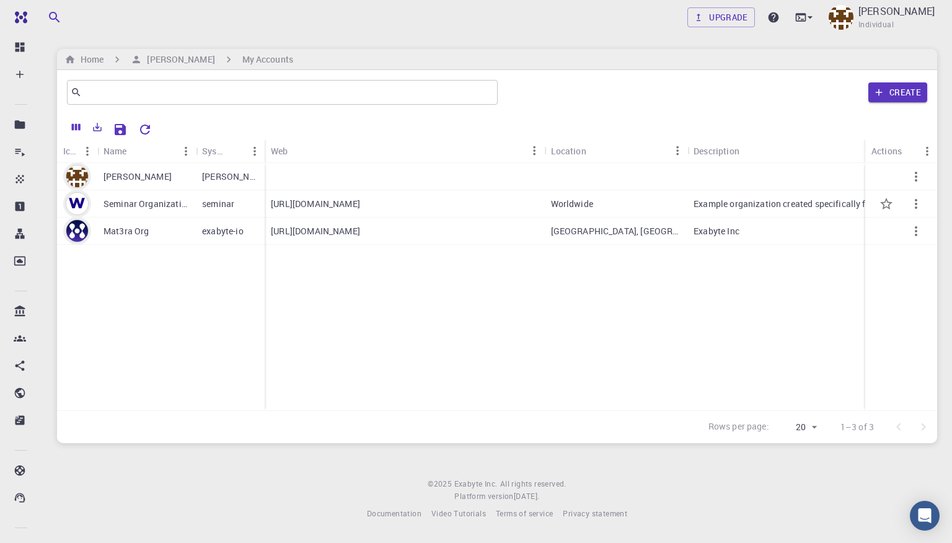
click at [131, 202] on p "Seminar Organization" at bounding box center [147, 204] width 86 height 12
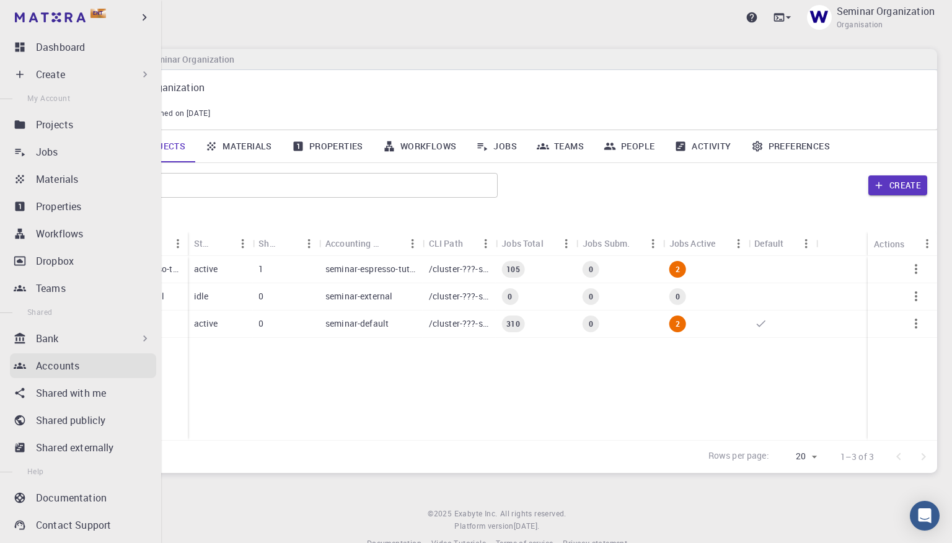
click at [20, 366] on icon at bounding box center [20, 366] width 12 height 12
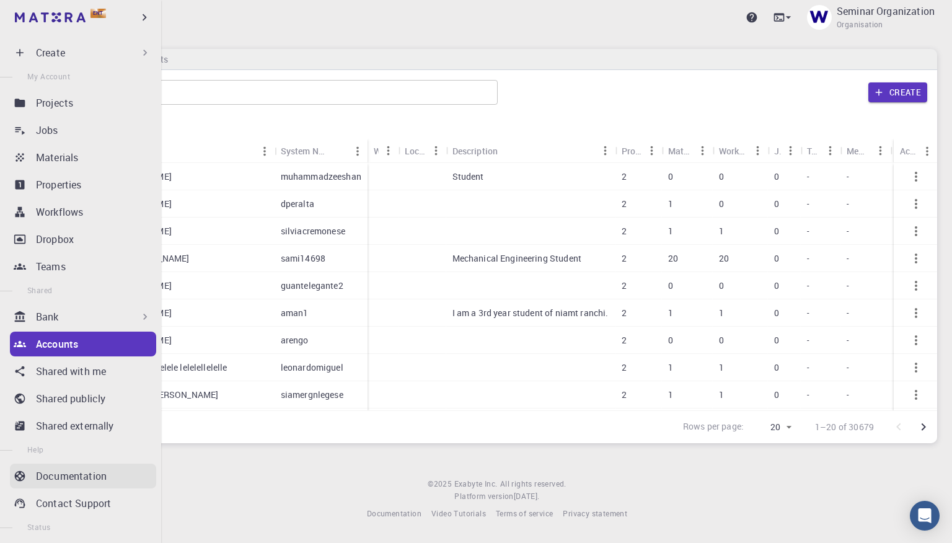
scroll to position [74, 0]
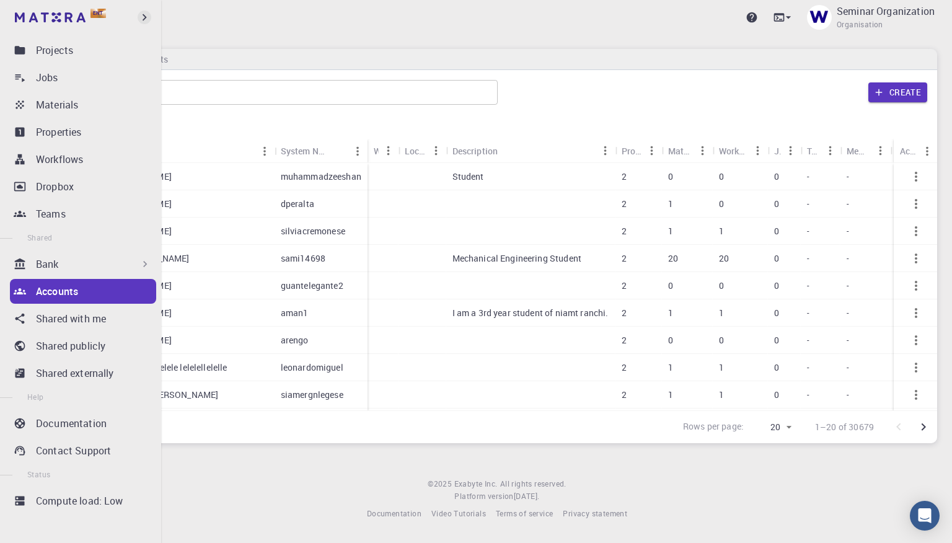
click at [145, 18] on icon "button" at bounding box center [145, 17] width 4 height 7
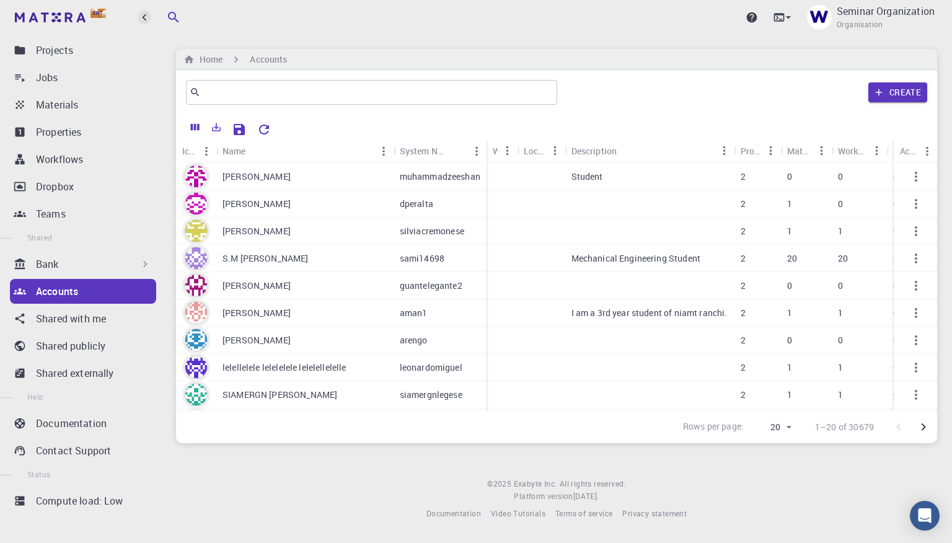
click at [145, 18] on icon "button" at bounding box center [145, 18] width 14 height 14
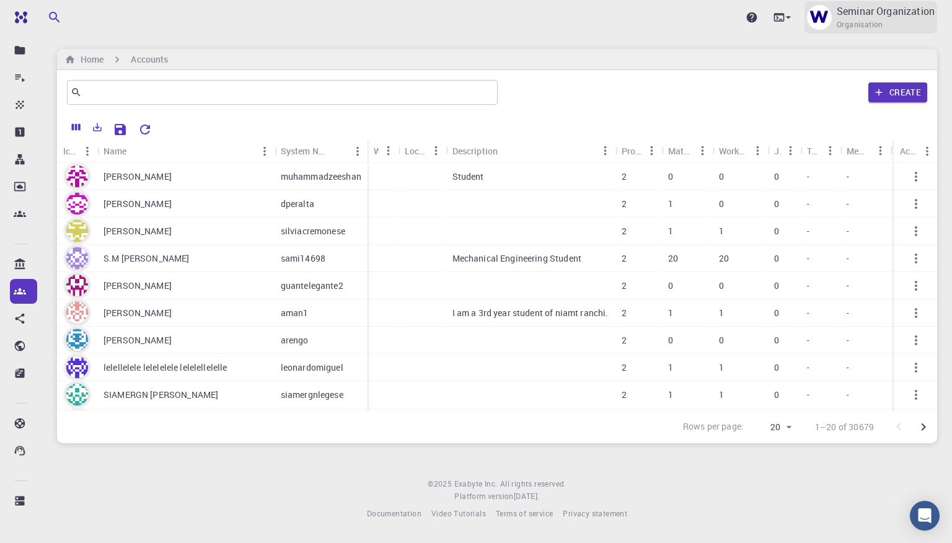
click at [878, 22] on span "Organisation" at bounding box center [860, 25] width 47 height 12
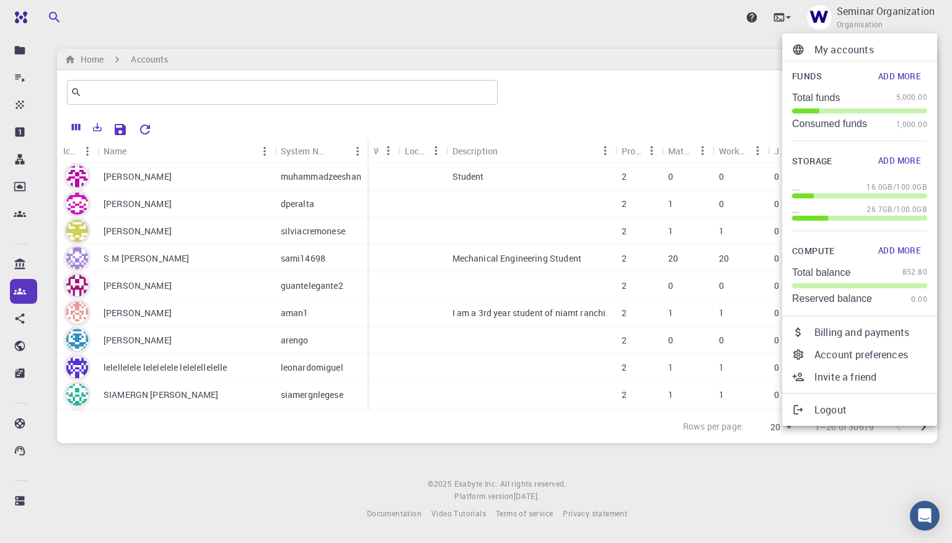
click at [866, 50] on p "My accounts" at bounding box center [871, 49] width 113 height 15
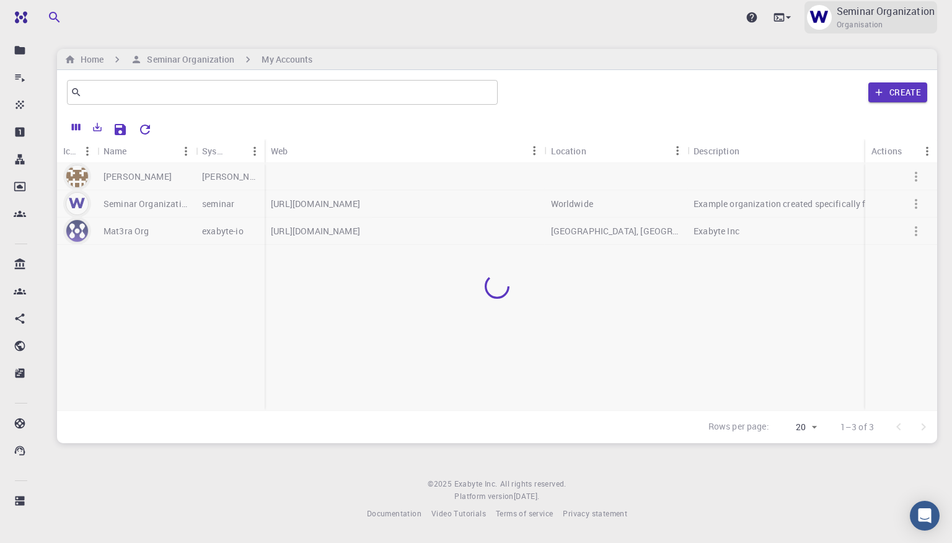
click at [862, 17] on p "Seminar Organization" at bounding box center [886, 11] width 98 height 15
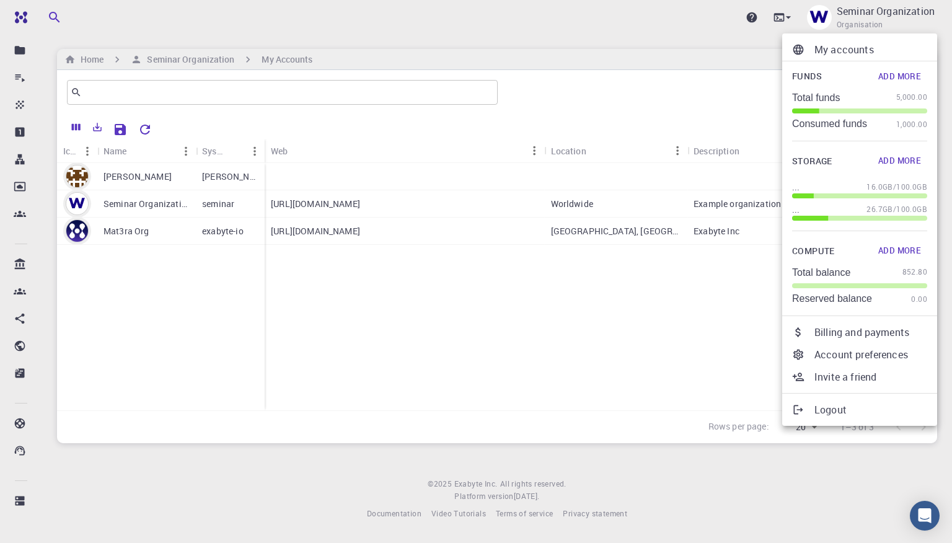
click at [836, 361] on p "Account preferences" at bounding box center [871, 354] width 113 height 15
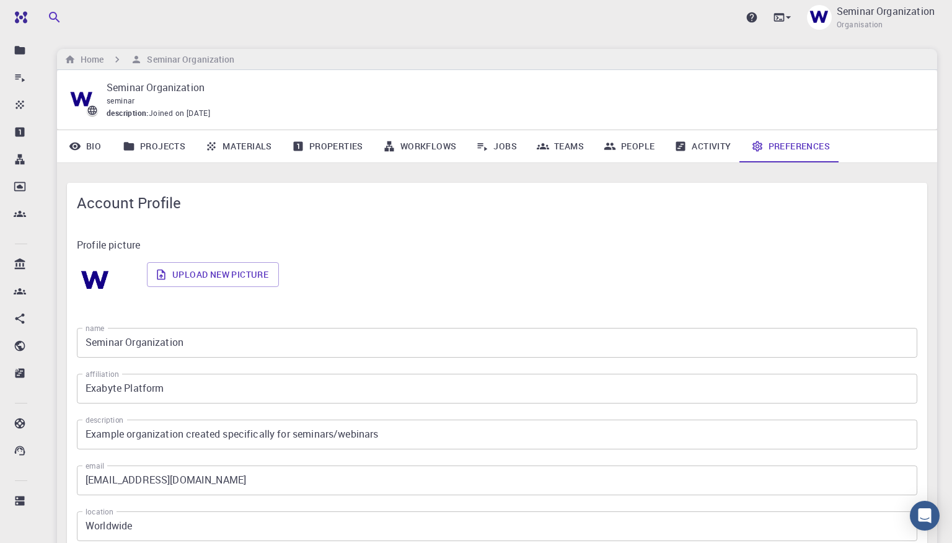
click at [633, 145] on link "People" at bounding box center [629, 146] width 71 height 32
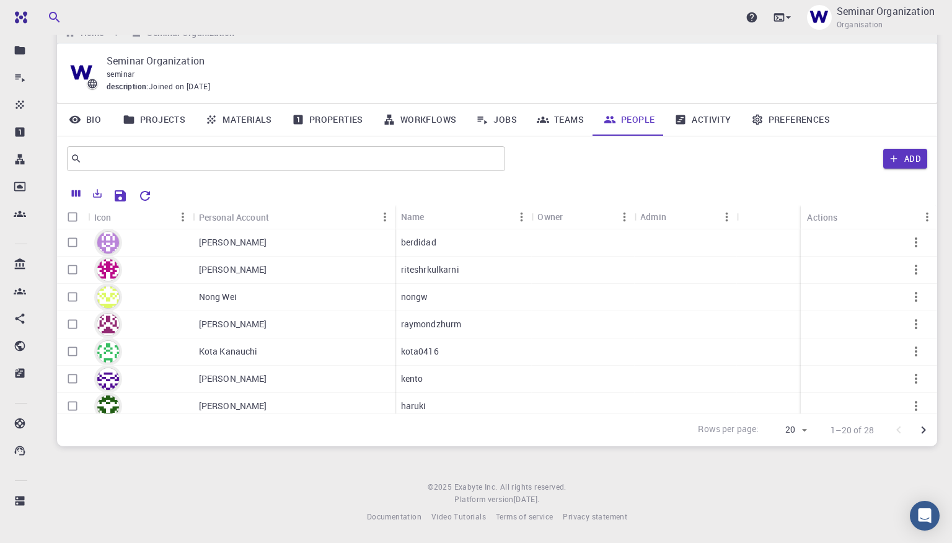
scroll to position [344, 0]
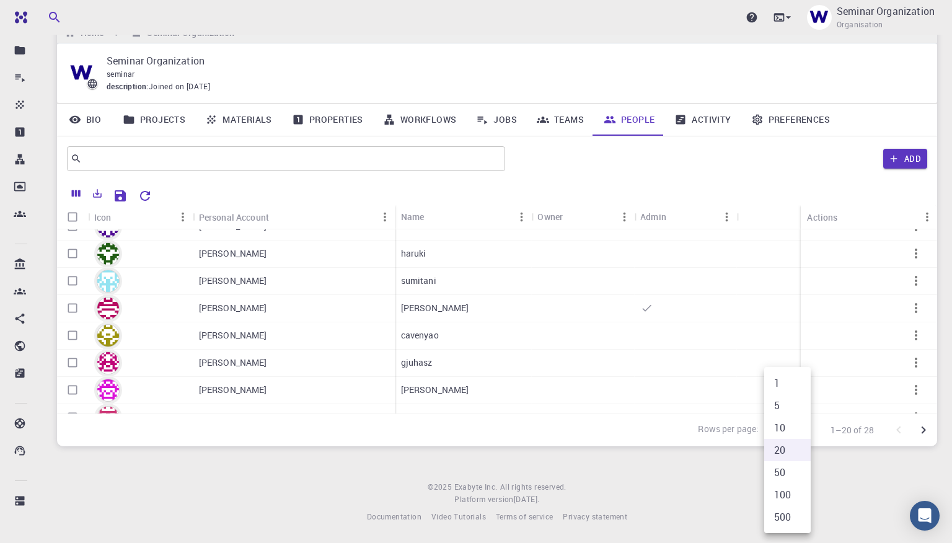
click at [792, 435] on body "Ent Dashboard Create New Job New Material Create Material Upload File Import fr…" at bounding box center [476, 258] width 952 height 570
click at [788, 470] on li "50" at bounding box center [788, 472] width 47 height 22
type input "50"
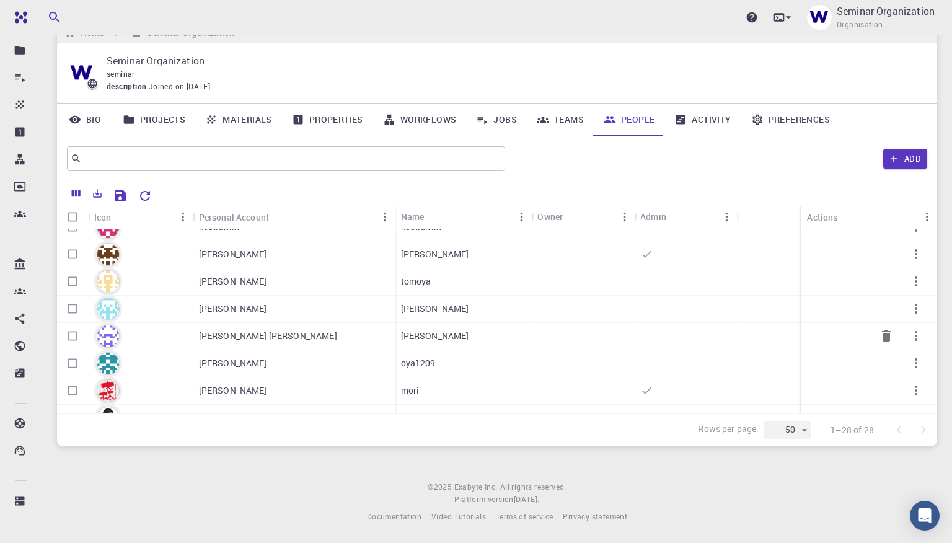
scroll to position [580, 0]
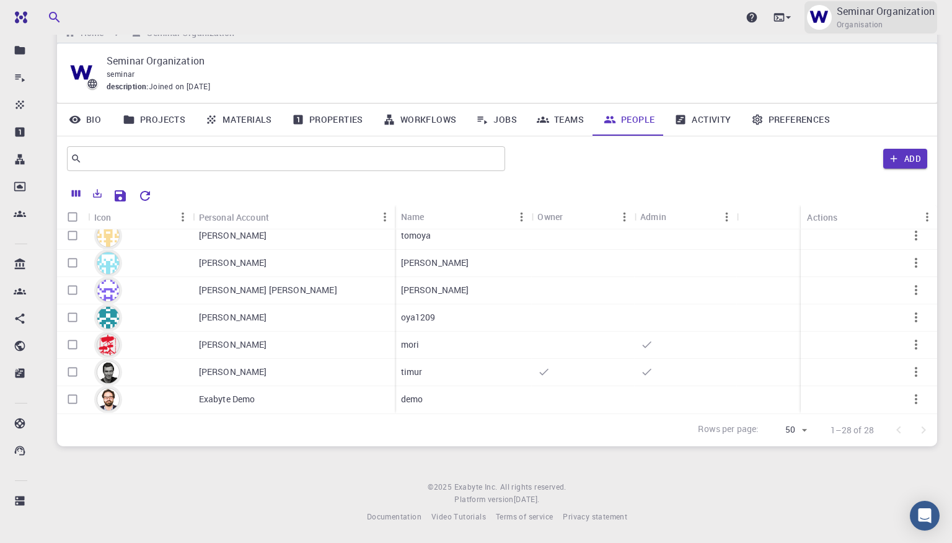
click at [881, 28] on span "Organisation" at bounding box center [860, 25] width 47 height 12
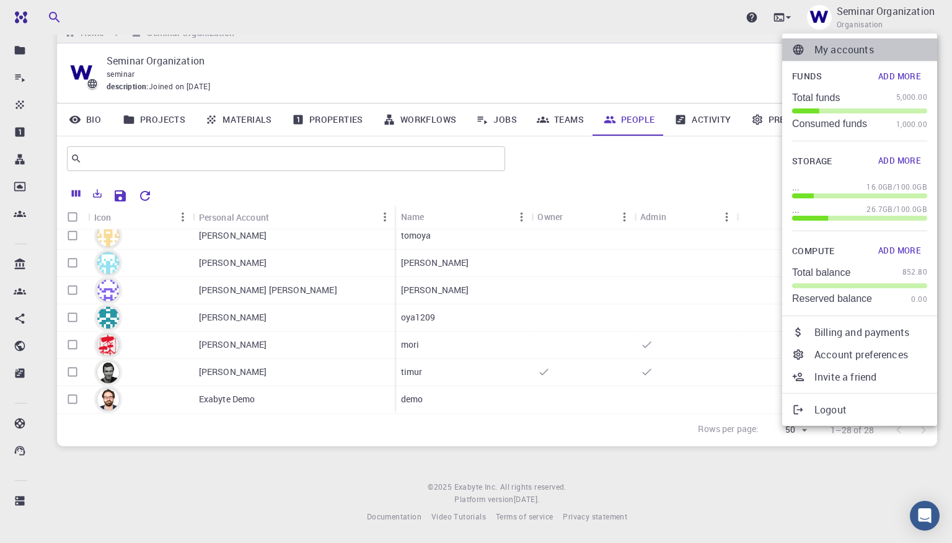
click at [854, 51] on p "My accounts" at bounding box center [871, 49] width 113 height 15
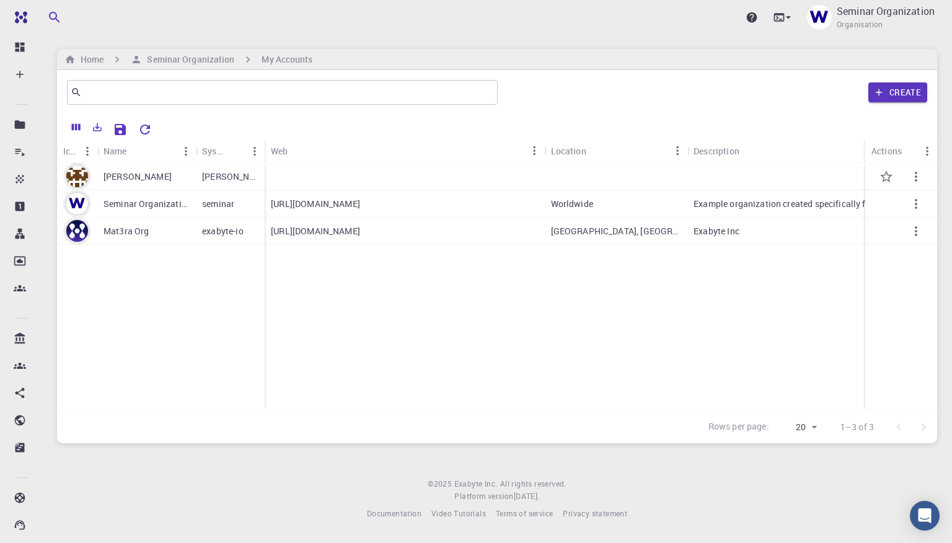
click at [149, 181] on p "[PERSON_NAME]" at bounding box center [138, 177] width 68 height 12
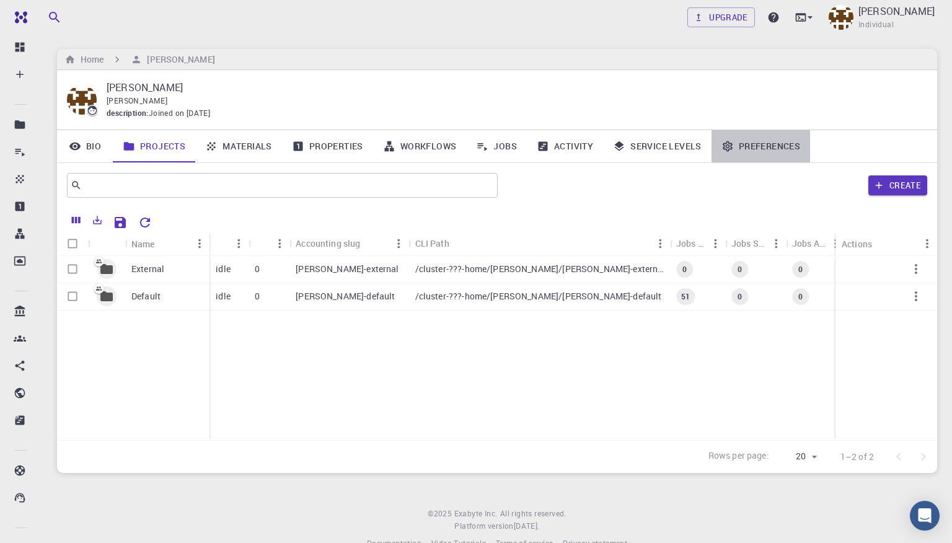
click at [764, 151] on link "Preferences" at bounding box center [761, 146] width 99 height 32
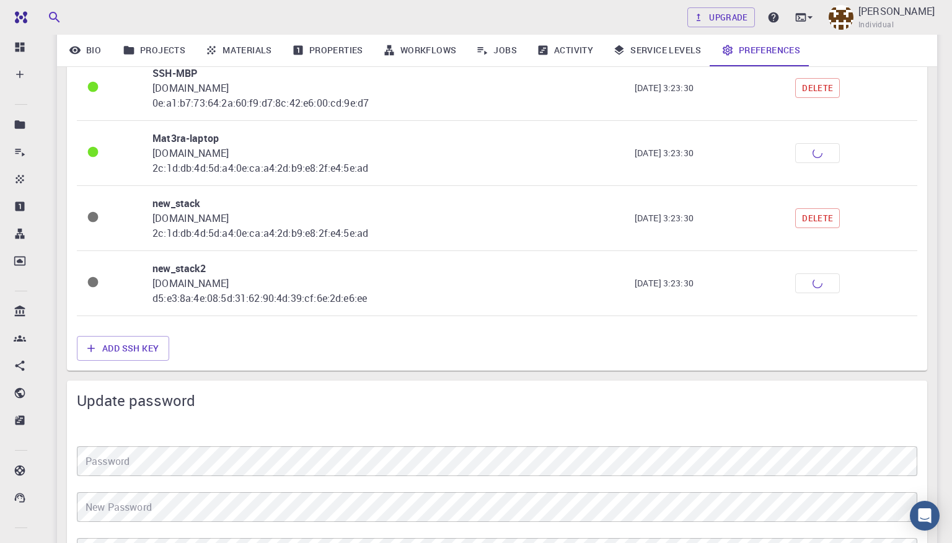
scroll to position [1078, 0]
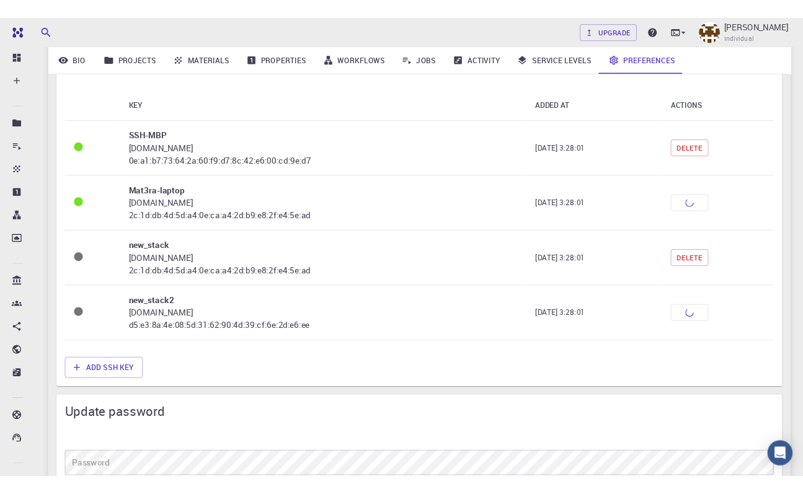
scroll to position [1017, 0]
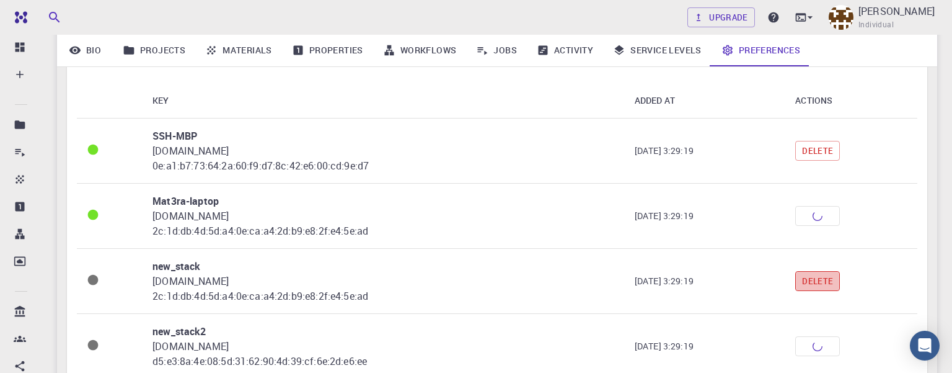
click at [832, 285] on button "Delete" at bounding box center [818, 281] width 45 height 20
click at [823, 346] on td "Delete" at bounding box center [852, 346] width 132 height 65
